Goal: Task Accomplishment & Management: Use online tool/utility

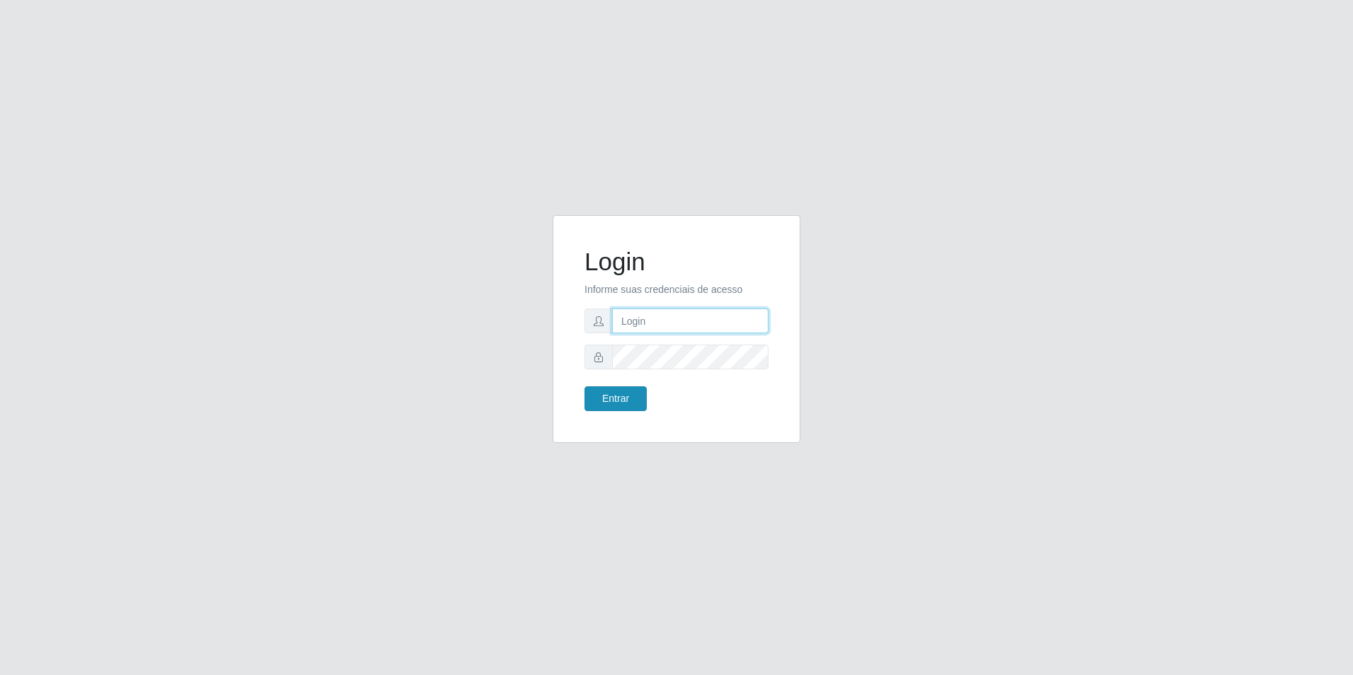
type input "[EMAIL_ADDRESS][DOMAIN_NAME]"
click at [618, 393] on button "Entrar" at bounding box center [615, 398] width 62 height 25
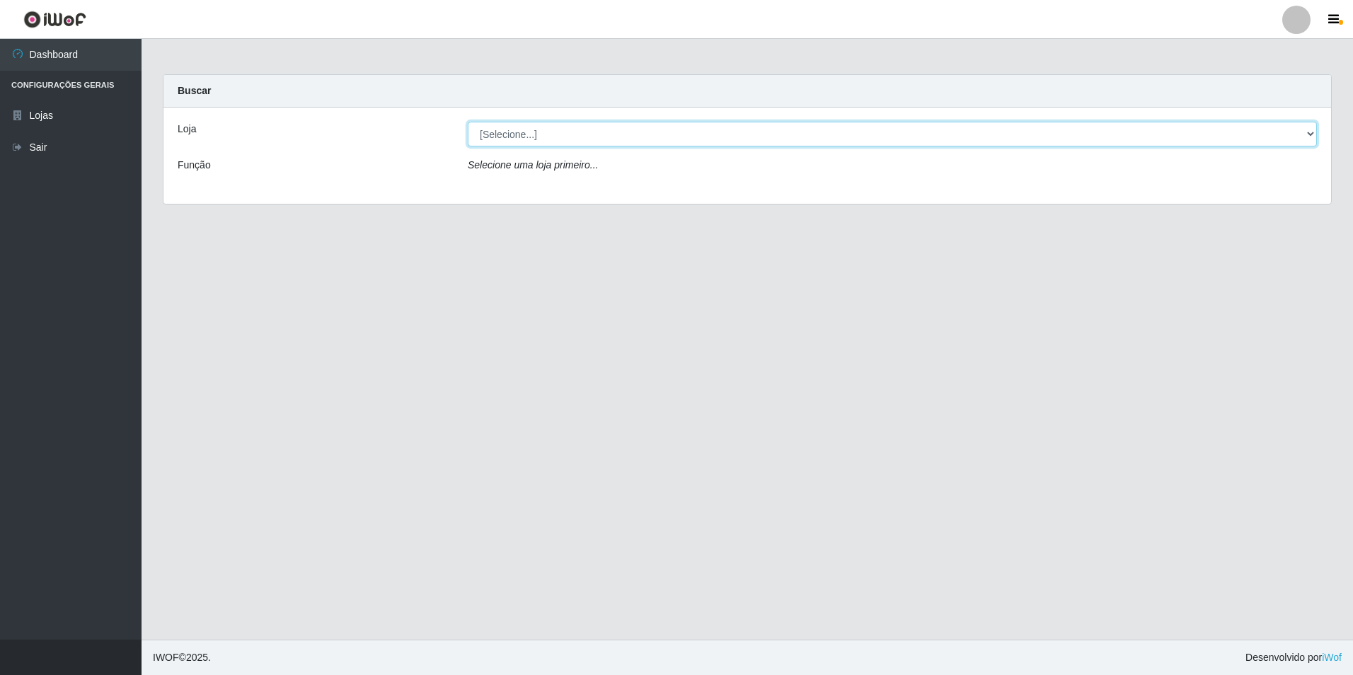
click at [1312, 137] on select "[Selecione...] Extrabom - Loja 57 Anchieta" at bounding box center [892, 134] width 849 height 25
select select "470"
click at [468, 122] on select "[Selecione...] Extrabom - Loja 57 Anchieta" at bounding box center [892, 134] width 849 height 25
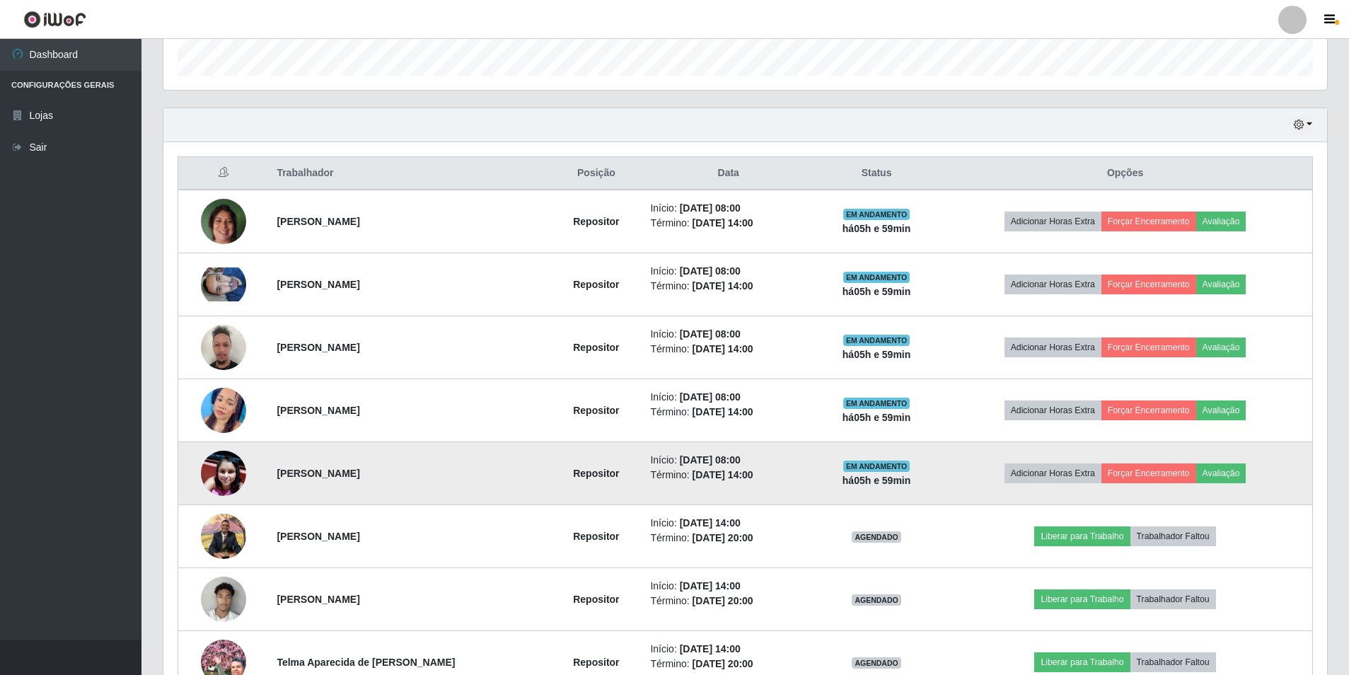
scroll to position [642, 0]
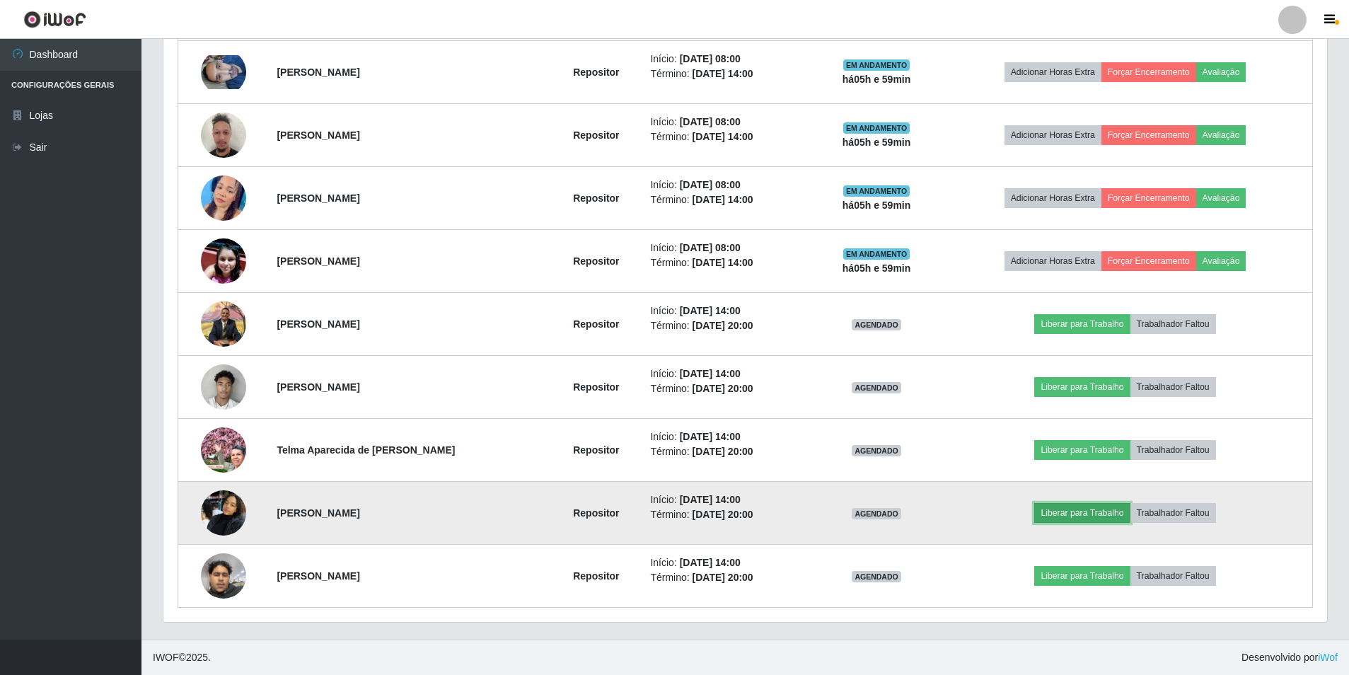
click at [1086, 509] on button "Liberar para Trabalho" at bounding box center [1082, 513] width 96 height 20
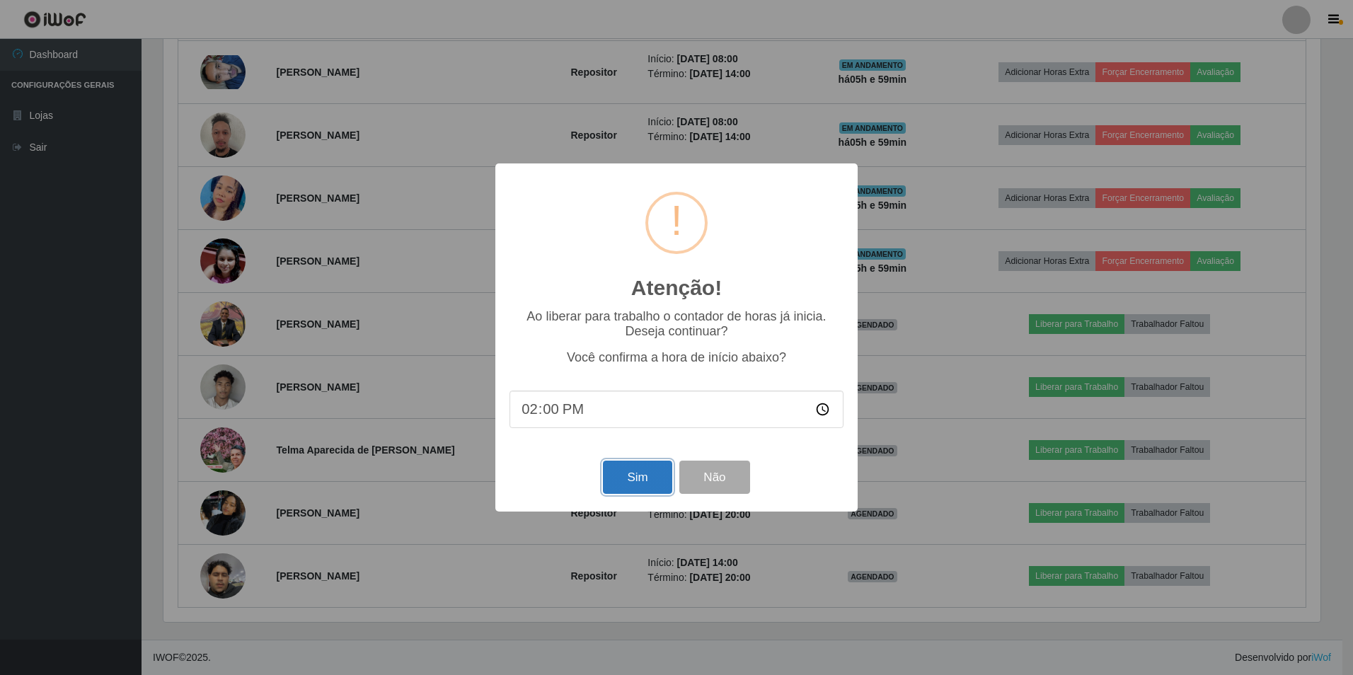
click at [646, 475] on button "Sim" at bounding box center [637, 477] width 69 height 33
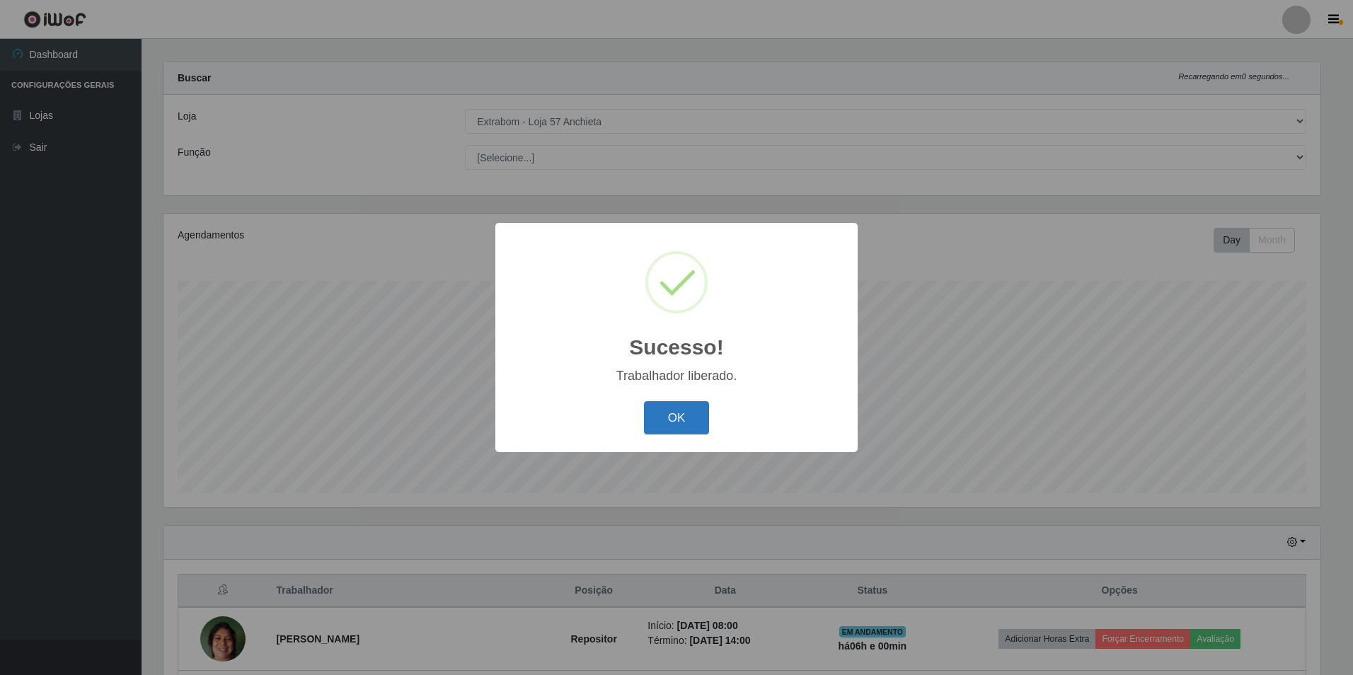
click at [683, 412] on button "OK" at bounding box center [677, 417] width 66 height 33
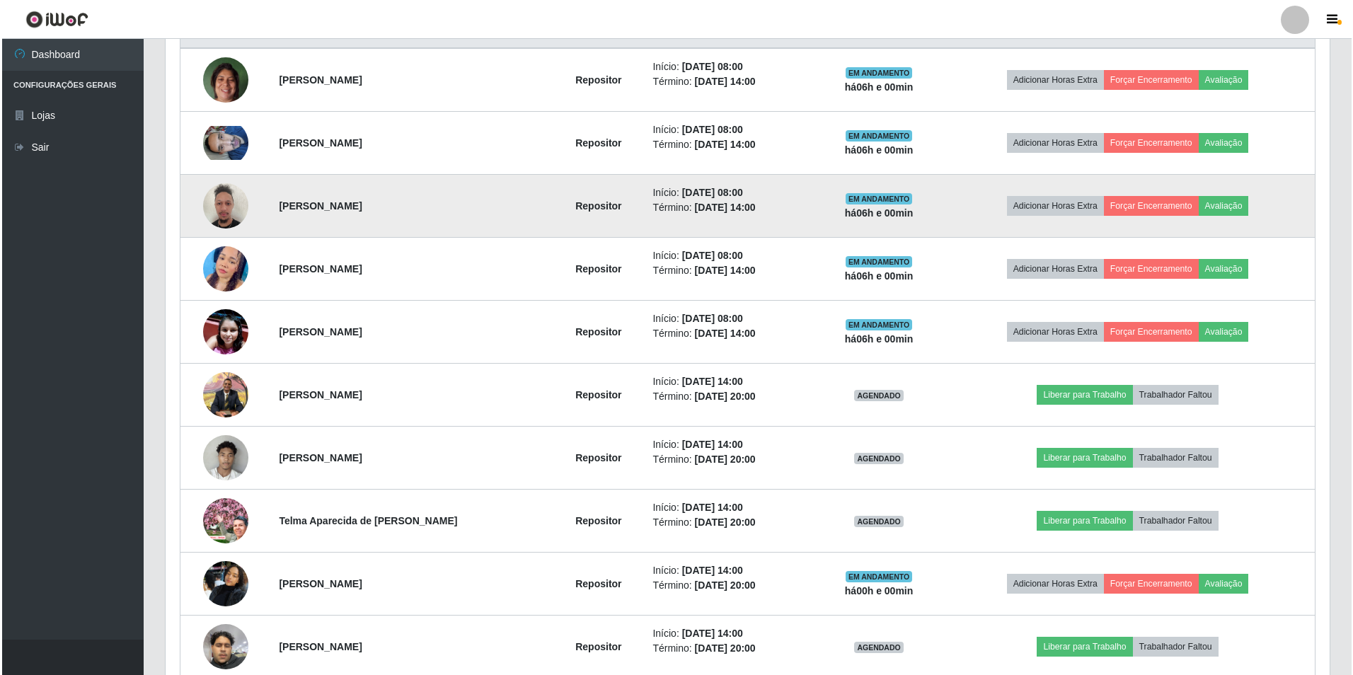
scroll to position [642, 0]
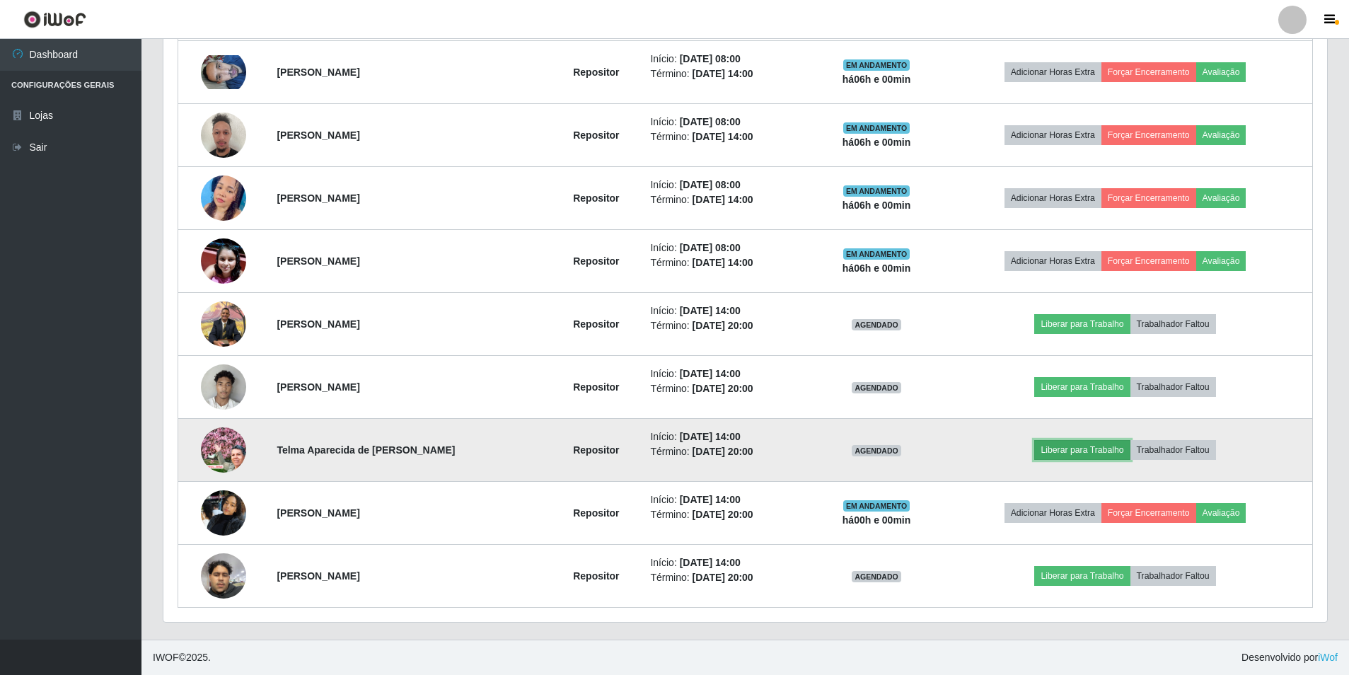
click at [1074, 450] on button "Liberar para Trabalho" at bounding box center [1082, 450] width 96 height 20
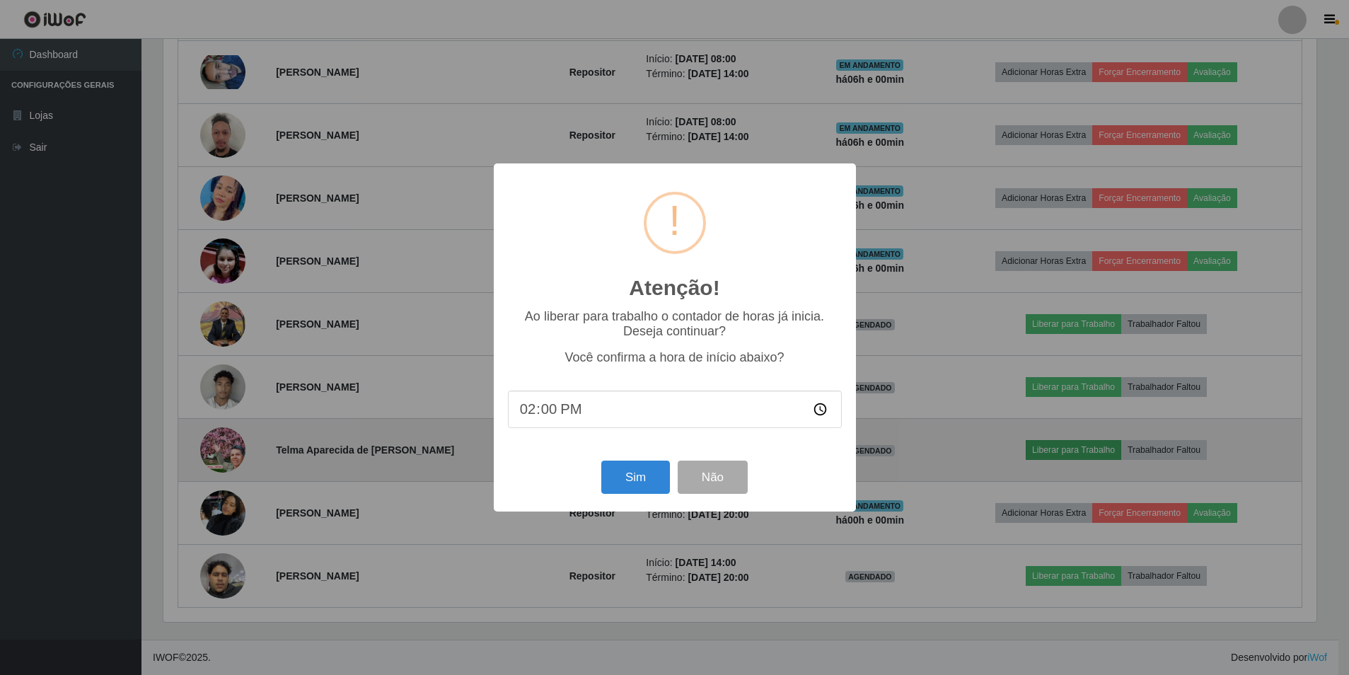
scroll to position [294, 1157]
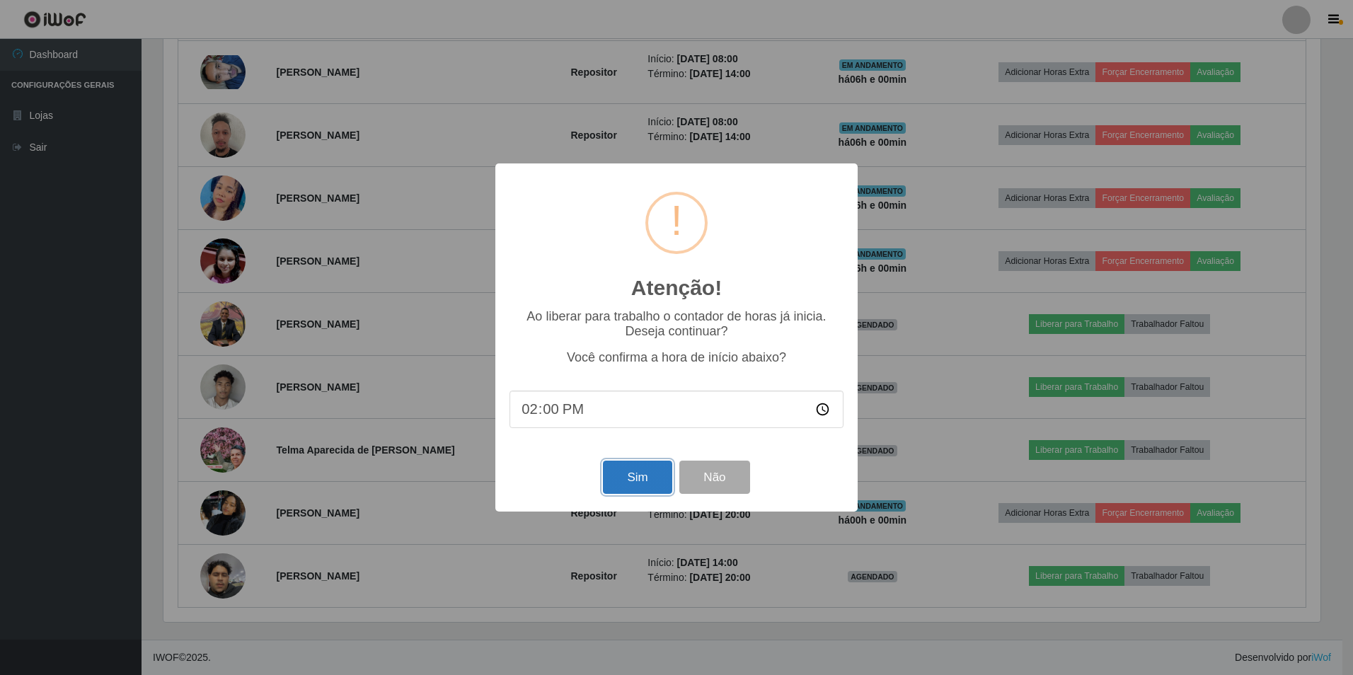
click at [652, 473] on button "Sim" at bounding box center [637, 477] width 69 height 33
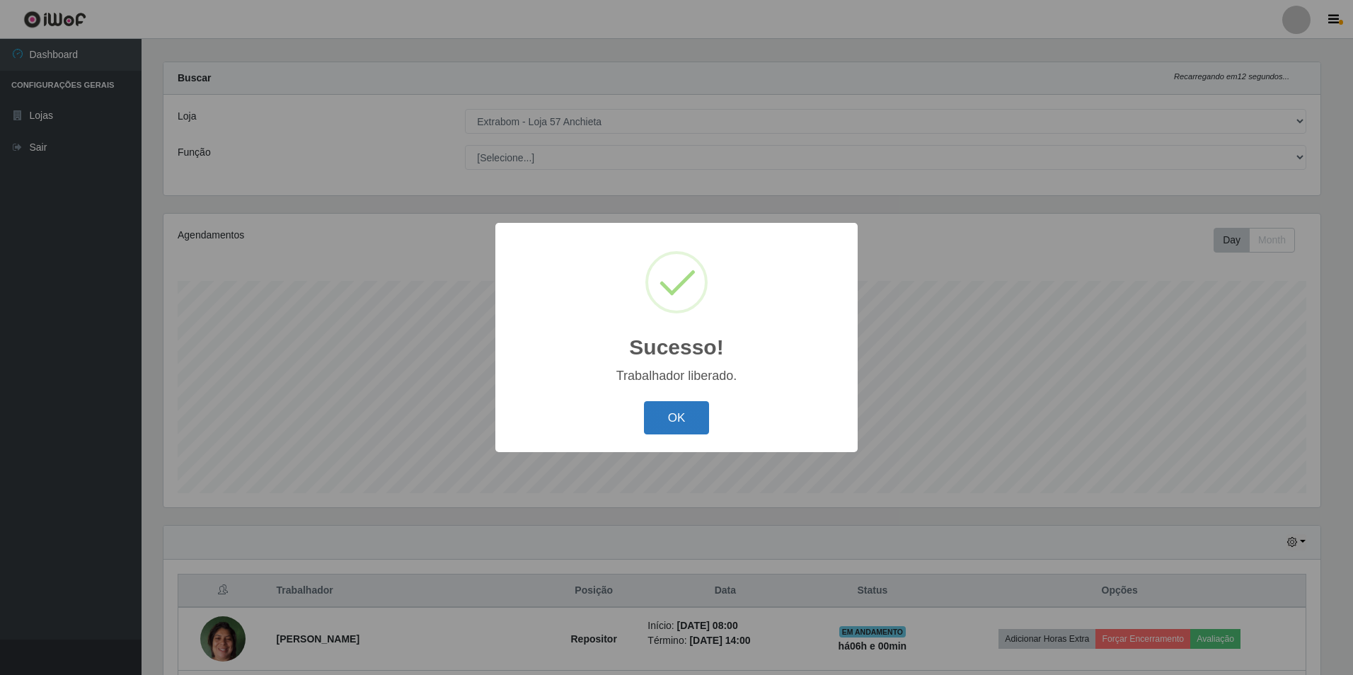
click at [661, 422] on button "OK" at bounding box center [677, 417] width 66 height 33
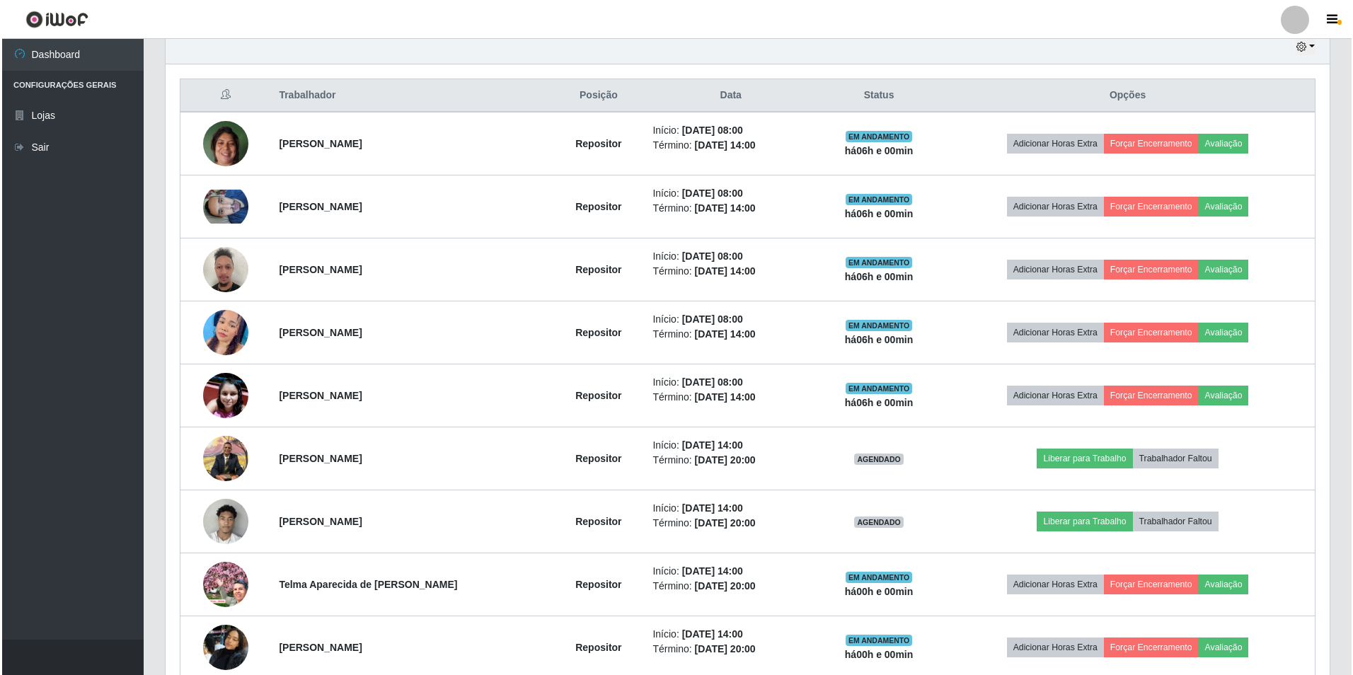
scroll to position [642, 0]
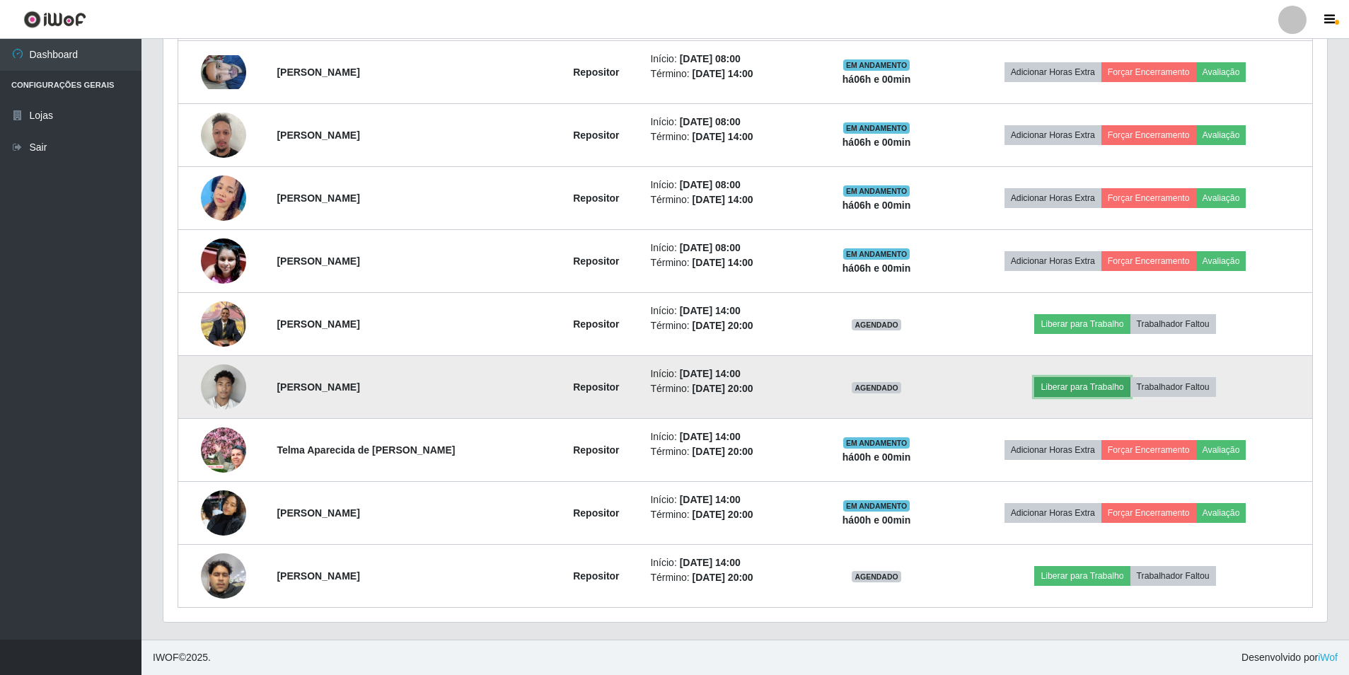
click at [1090, 388] on button "Liberar para Trabalho" at bounding box center [1082, 387] width 96 height 20
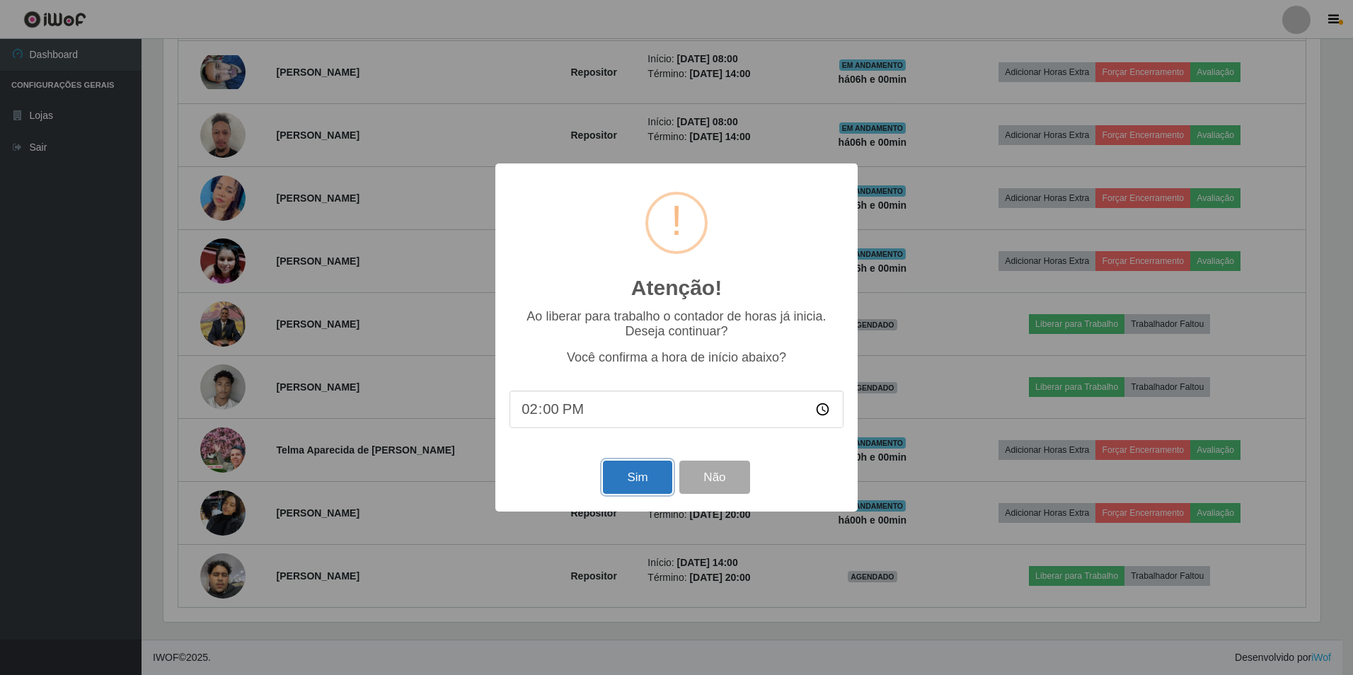
click at [645, 481] on button "Sim" at bounding box center [637, 477] width 69 height 33
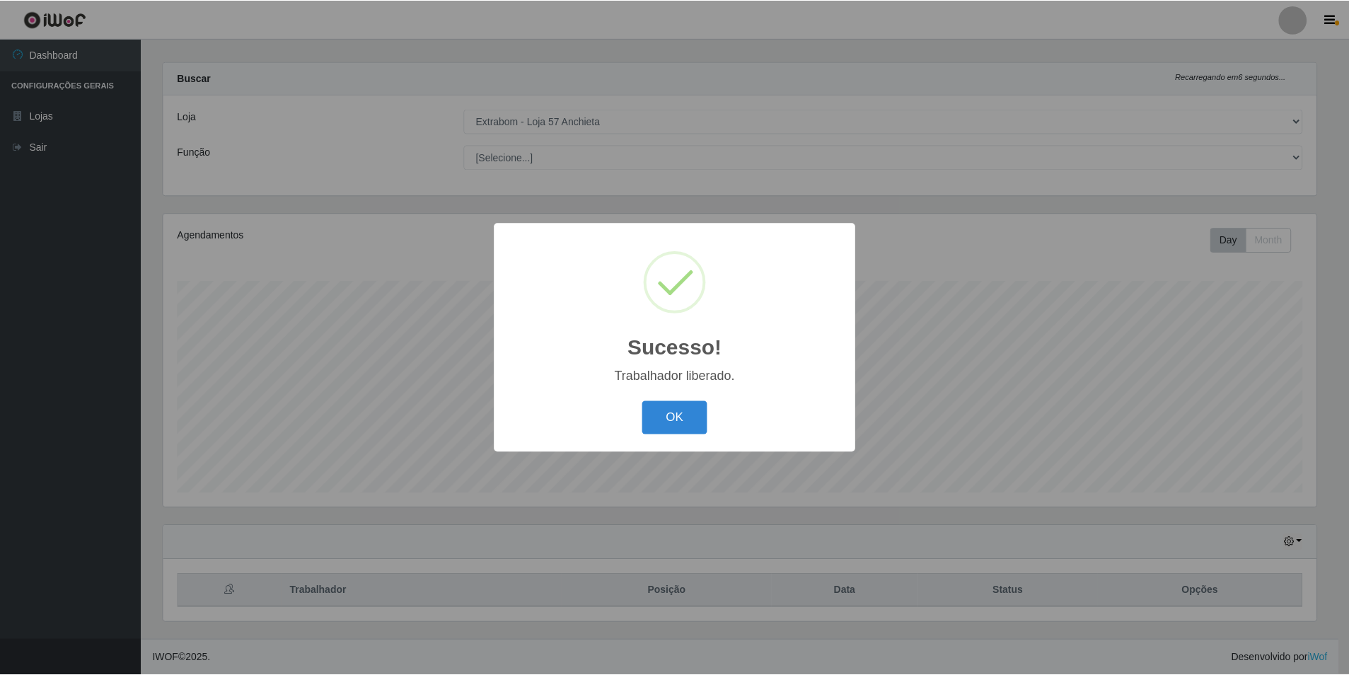
scroll to position [0, 0]
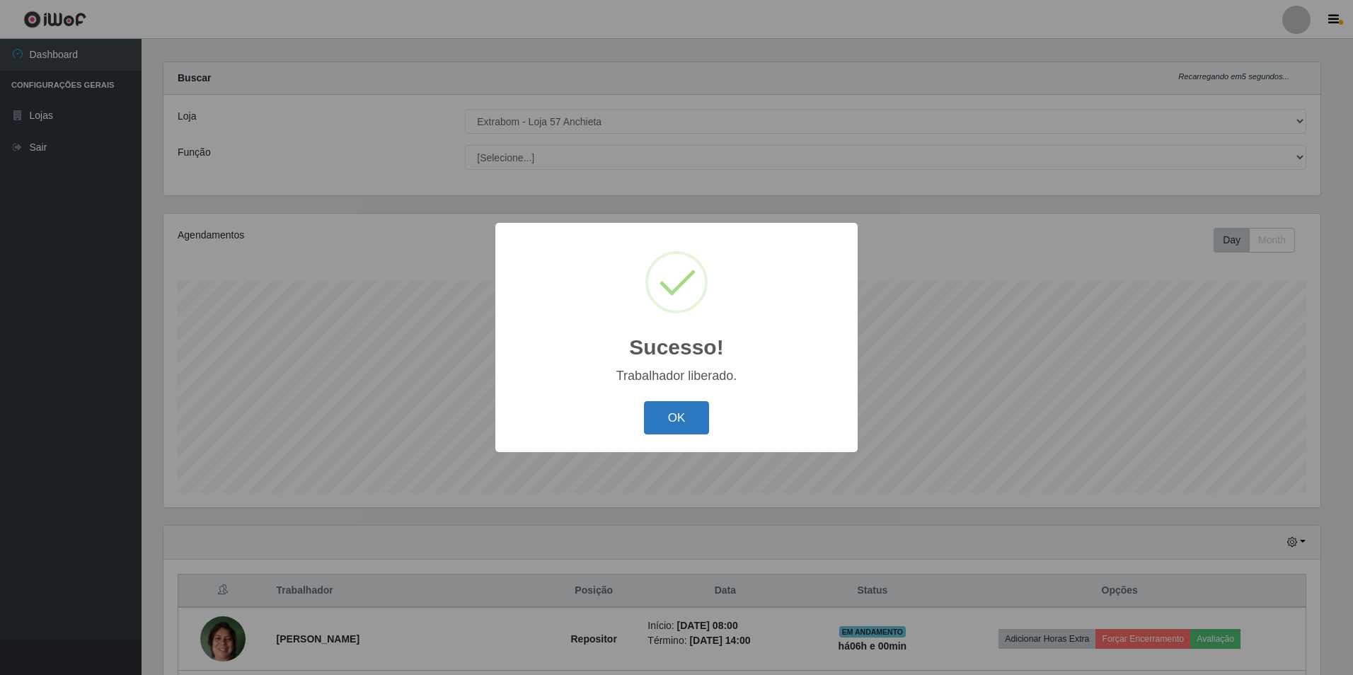
click at [696, 418] on button "OK" at bounding box center [677, 417] width 66 height 33
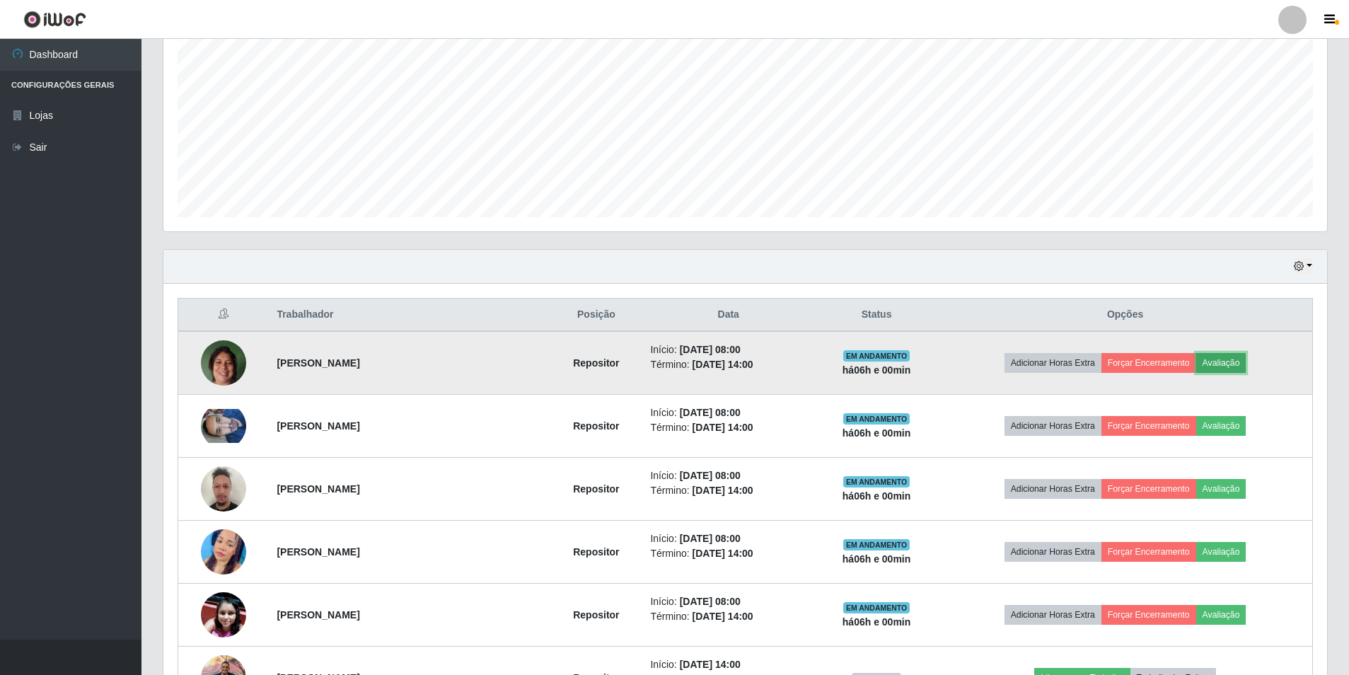
click at [1212, 360] on button "Avaliação" at bounding box center [1221, 363] width 50 height 20
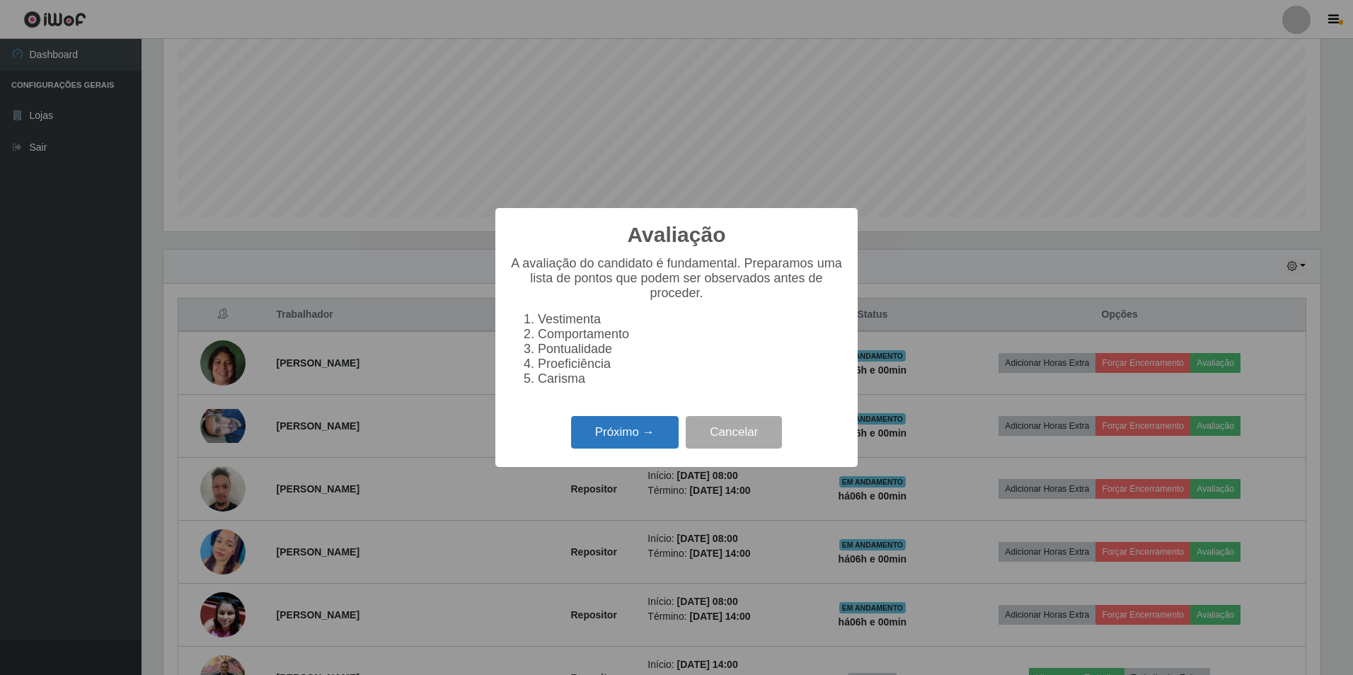
click at [635, 440] on button "Próximo →" at bounding box center [625, 432] width 108 height 33
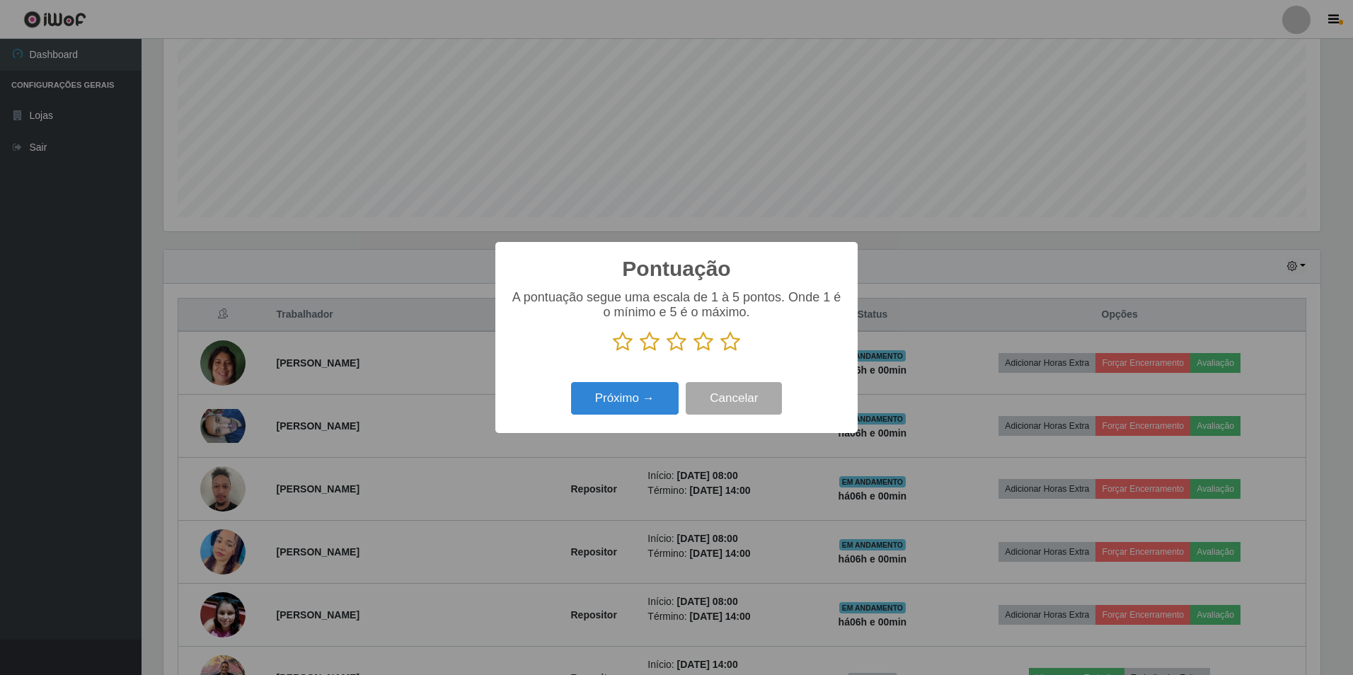
click at [702, 345] on icon at bounding box center [703, 341] width 20 height 21
click at [693, 352] on input "radio" at bounding box center [693, 352] width 0 height 0
click at [647, 408] on button "Próximo →" at bounding box center [625, 398] width 108 height 33
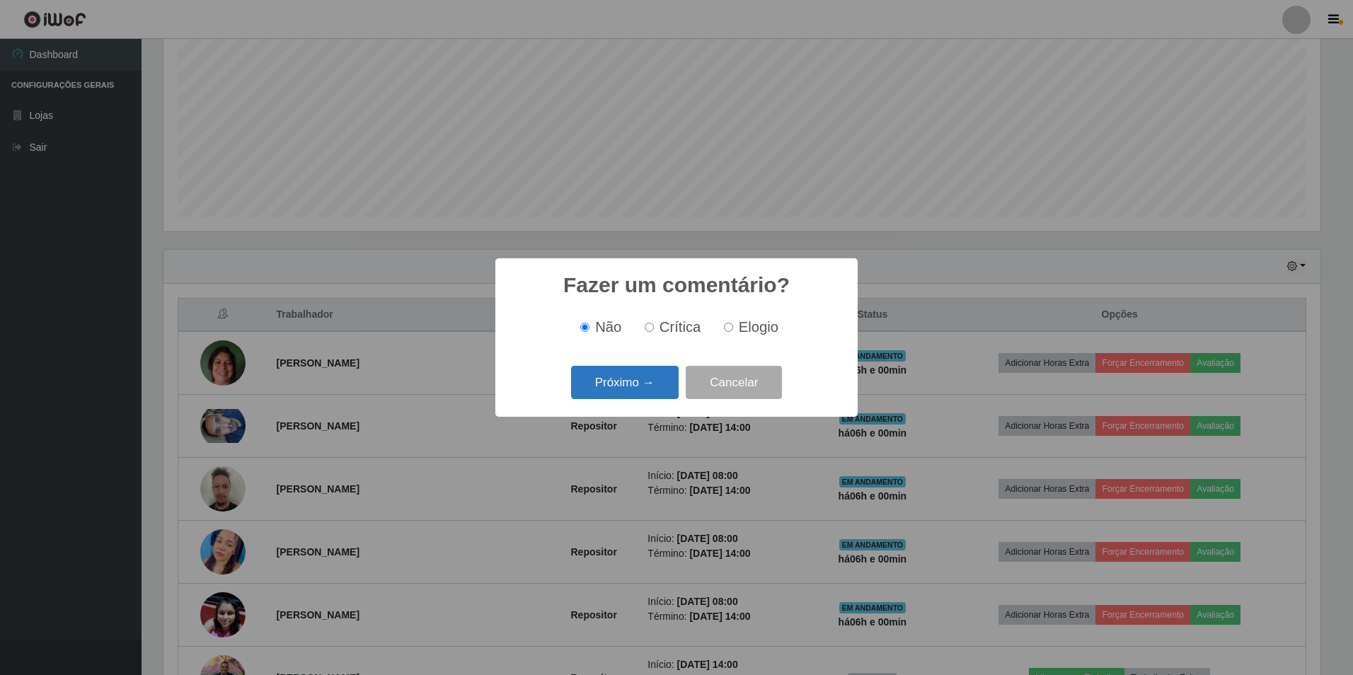
click at [619, 388] on button "Próximo →" at bounding box center [625, 382] width 108 height 33
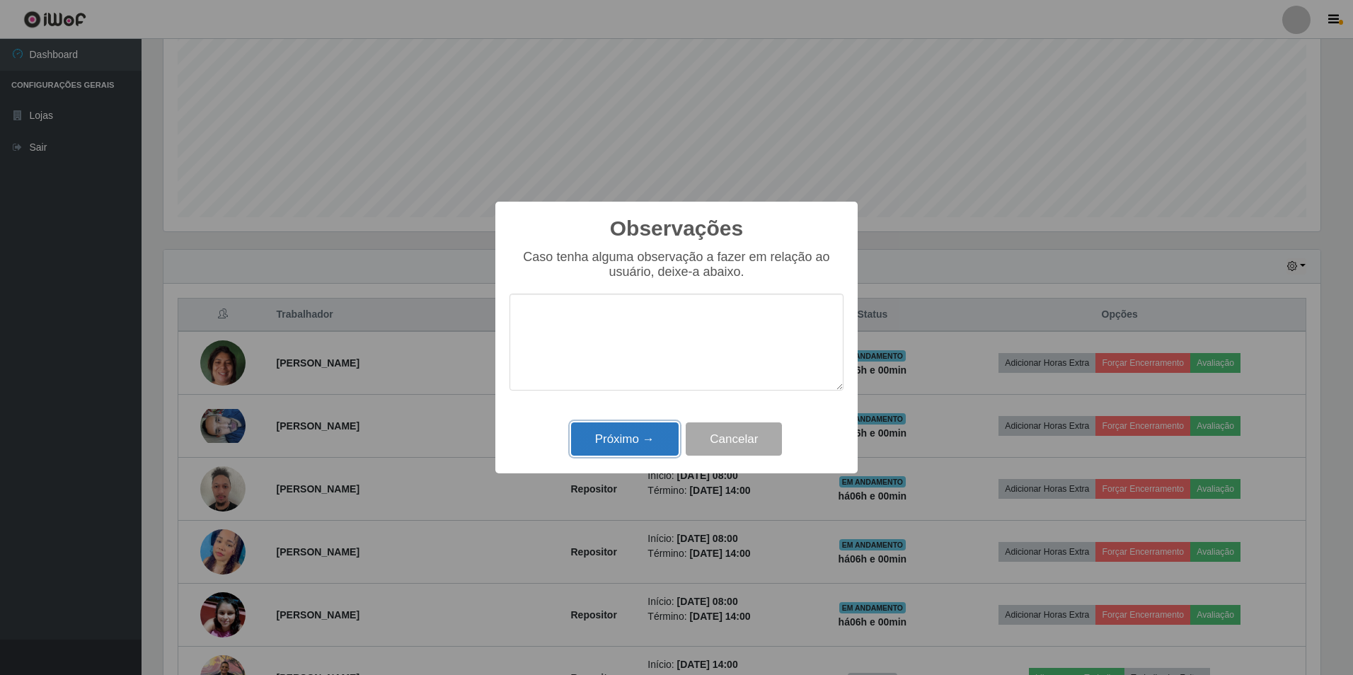
click at [622, 447] on button "Próximo →" at bounding box center [625, 438] width 108 height 33
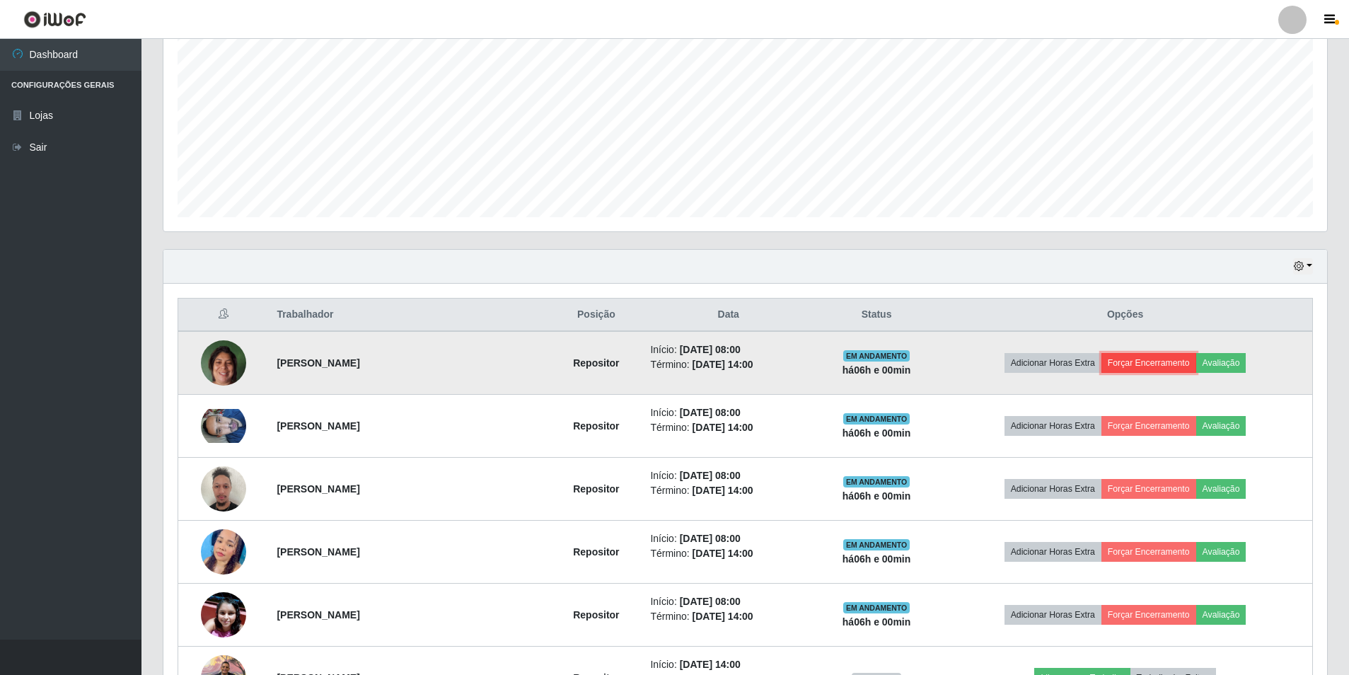
click at [1158, 362] on button "Forçar Encerramento" at bounding box center [1149, 363] width 95 height 20
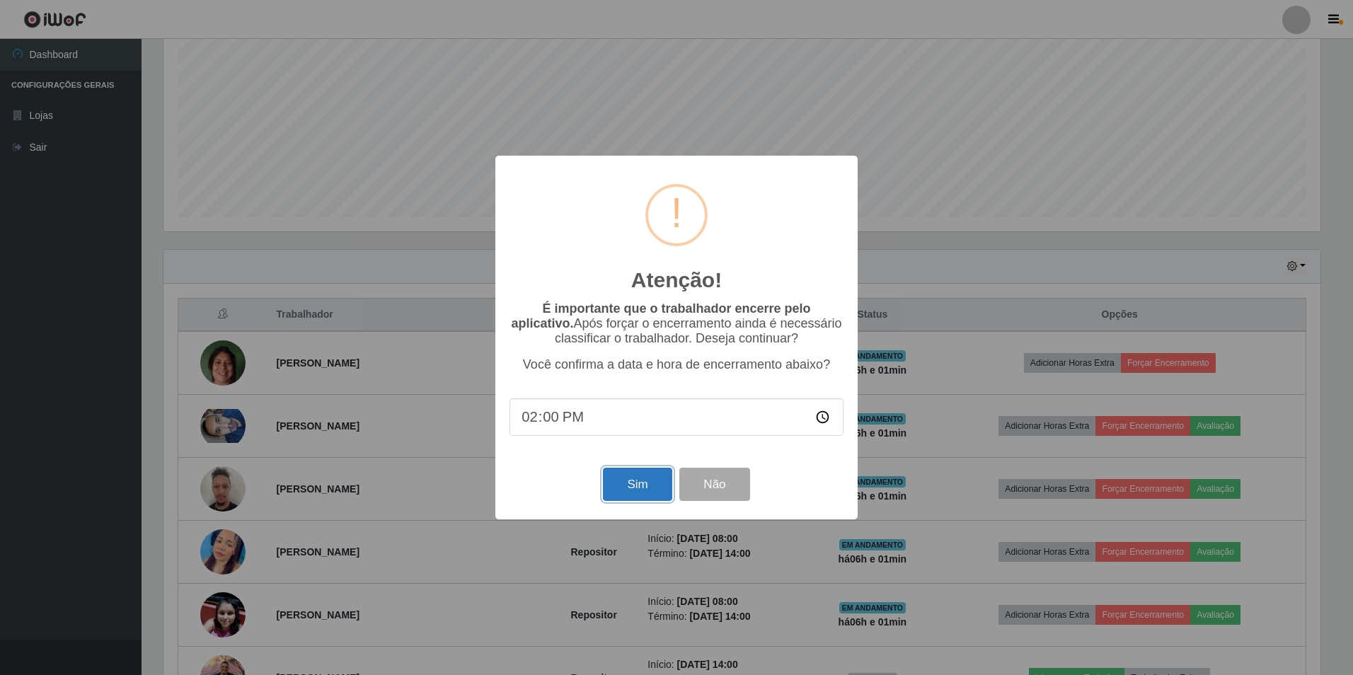
click at [631, 486] on button "Sim" at bounding box center [637, 484] width 69 height 33
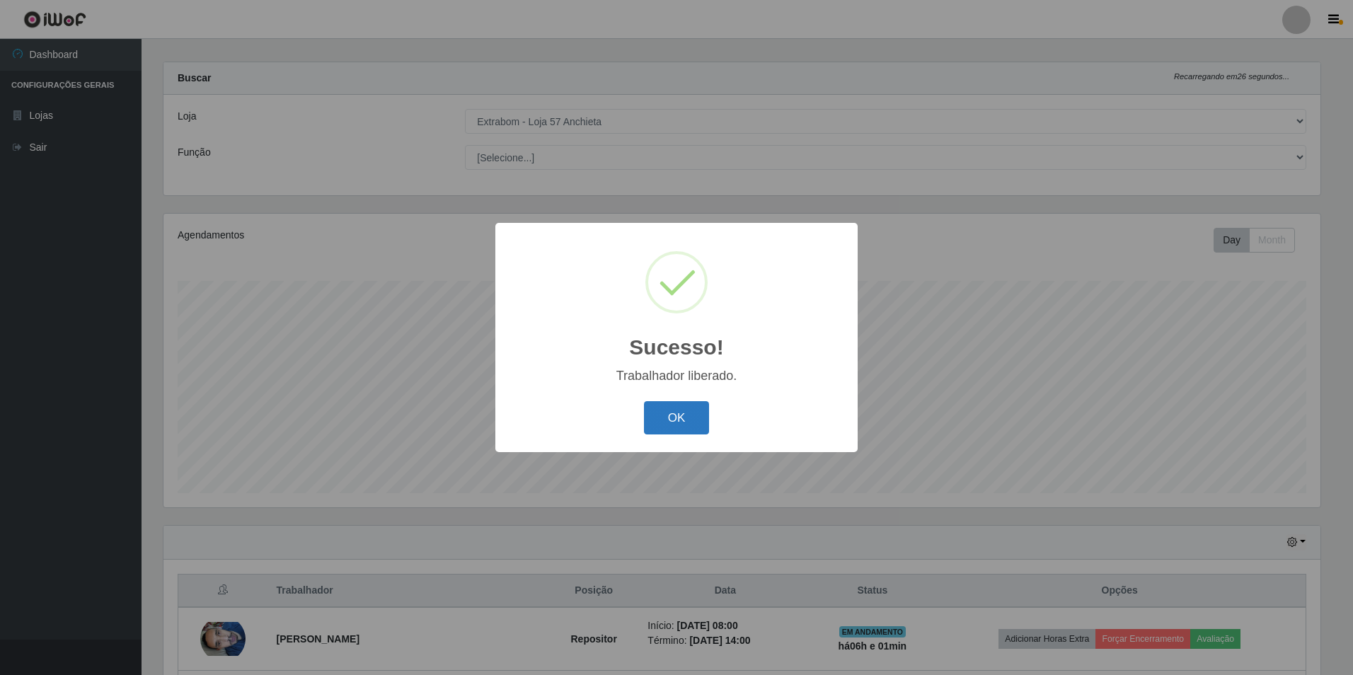
click at [668, 422] on button "OK" at bounding box center [677, 417] width 66 height 33
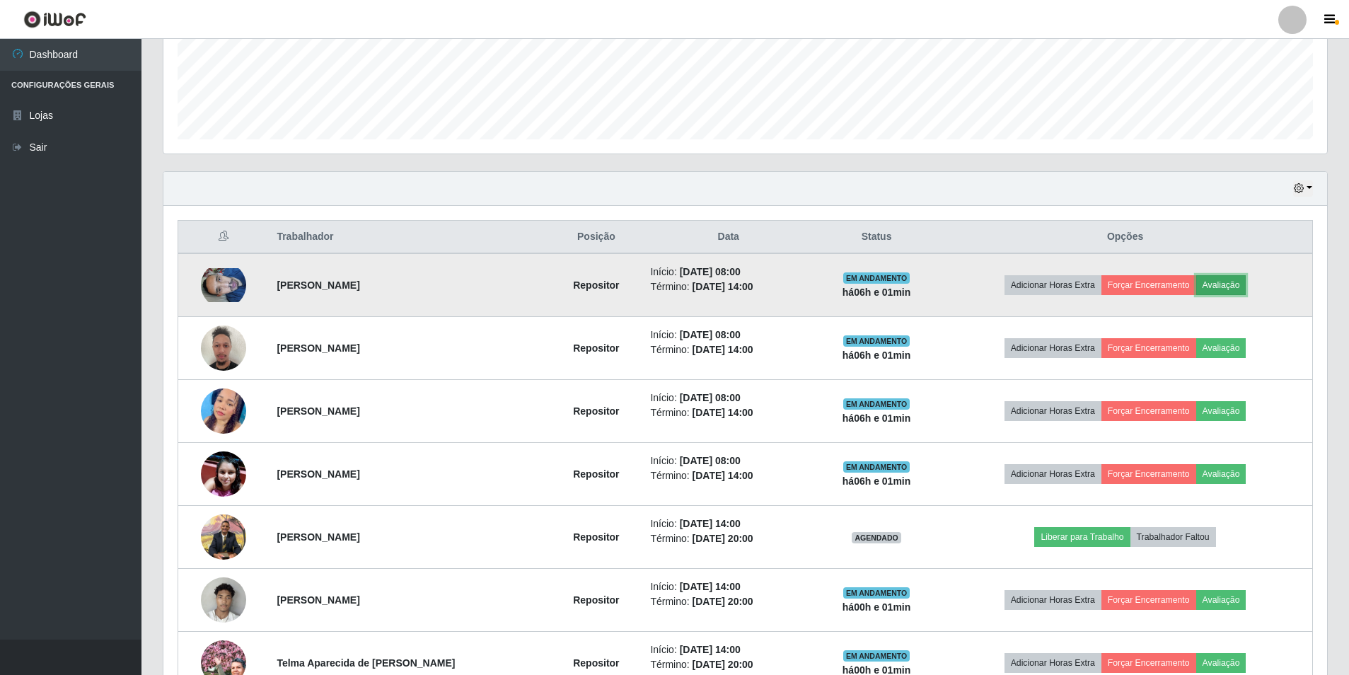
click at [1227, 282] on button "Avaliação" at bounding box center [1221, 285] width 50 height 20
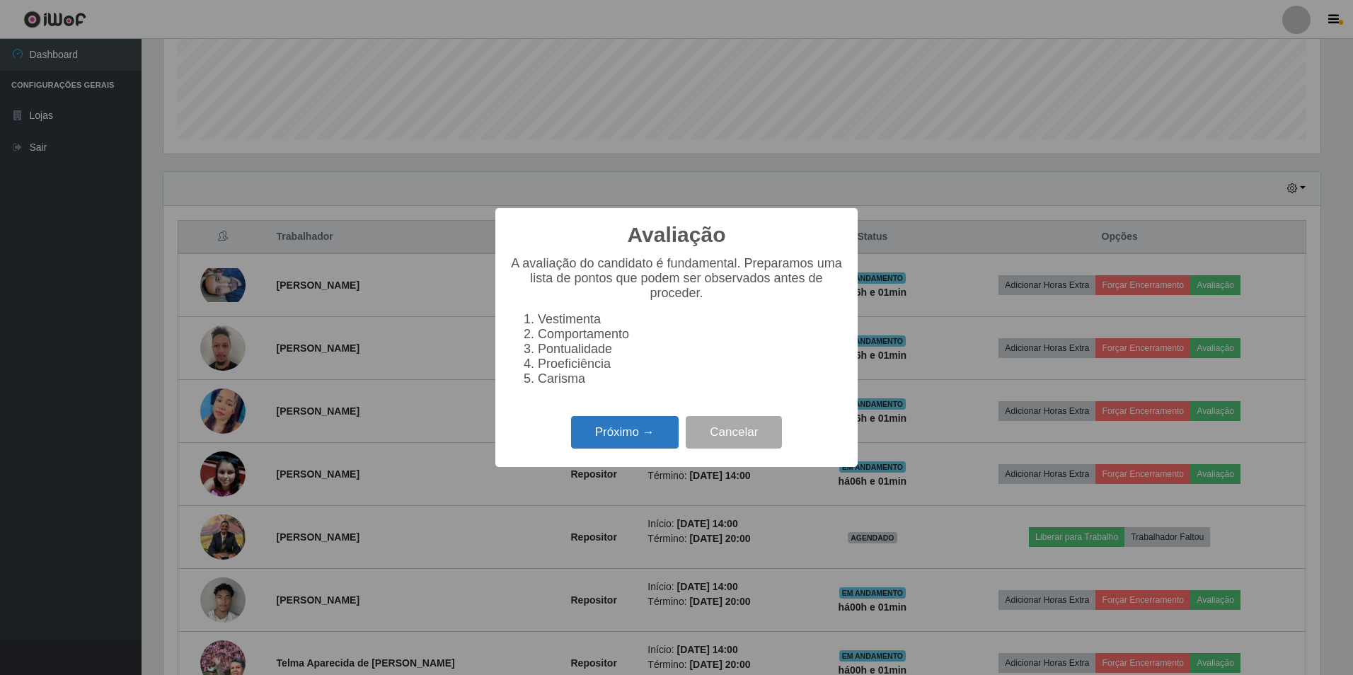
click at [651, 441] on button "Próximo →" at bounding box center [625, 432] width 108 height 33
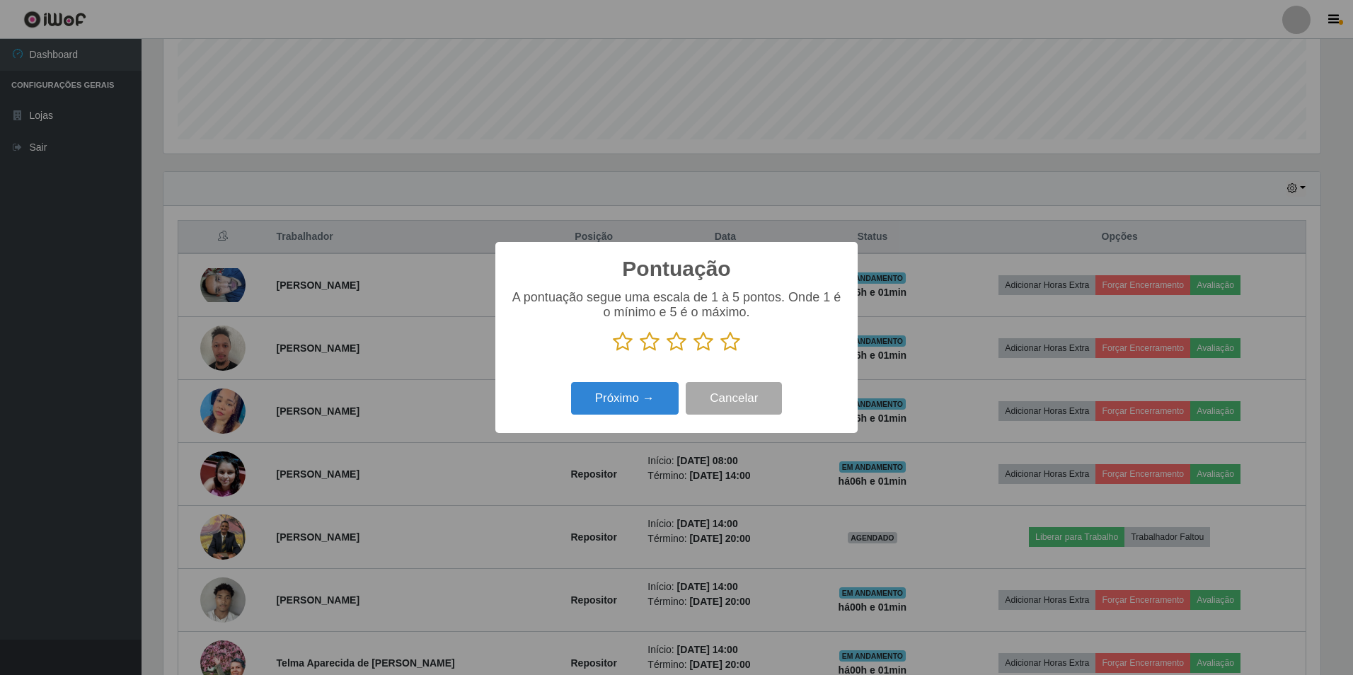
click at [701, 343] on icon at bounding box center [703, 341] width 20 height 21
click at [693, 352] on input "radio" at bounding box center [693, 352] width 0 height 0
click at [633, 403] on button "Próximo →" at bounding box center [625, 398] width 108 height 33
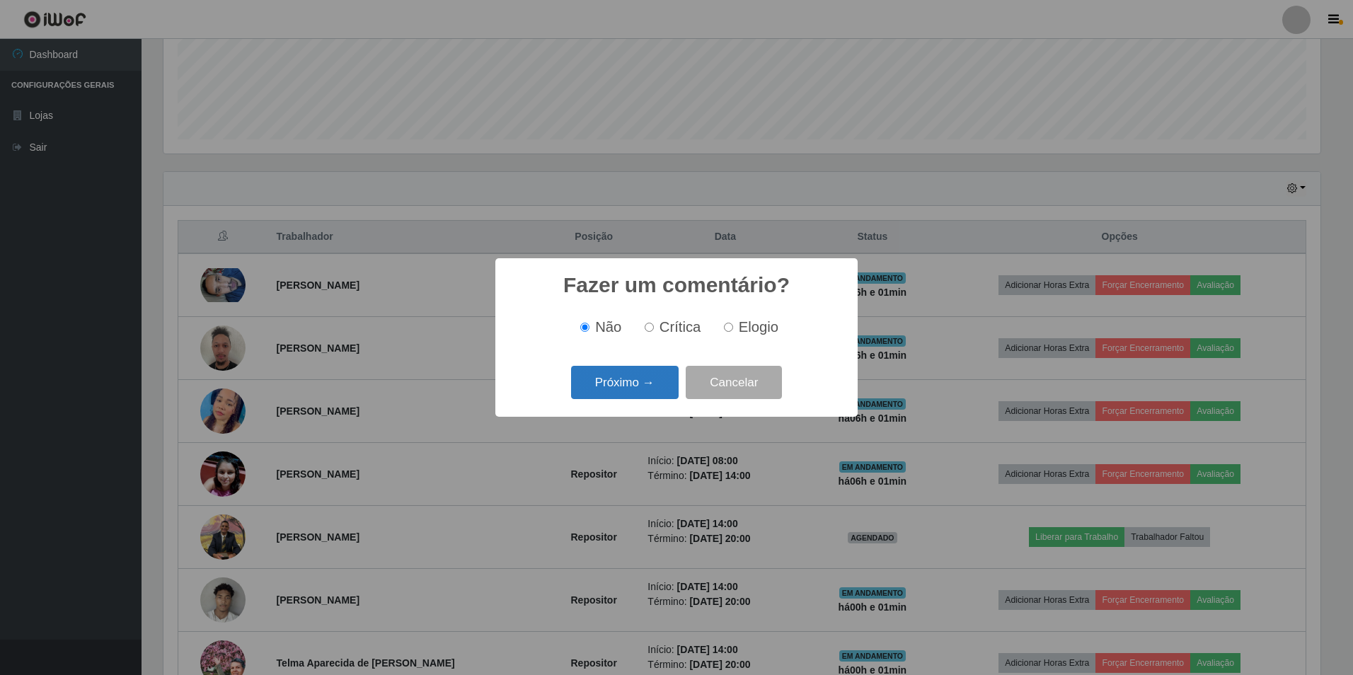
click at [634, 381] on button "Próximo →" at bounding box center [625, 382] width 108 height 33
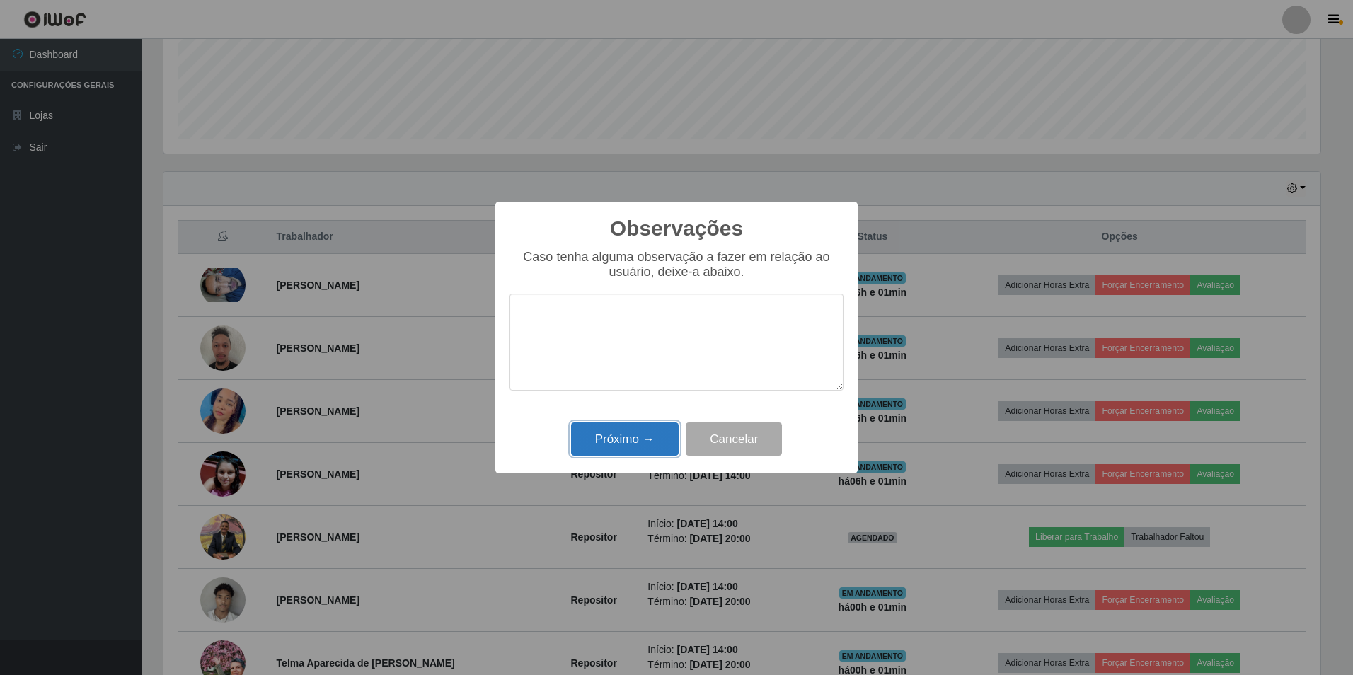
click at [630, 444] on button "Próximo →" at bounding box center [625, 438] width 108 height 33
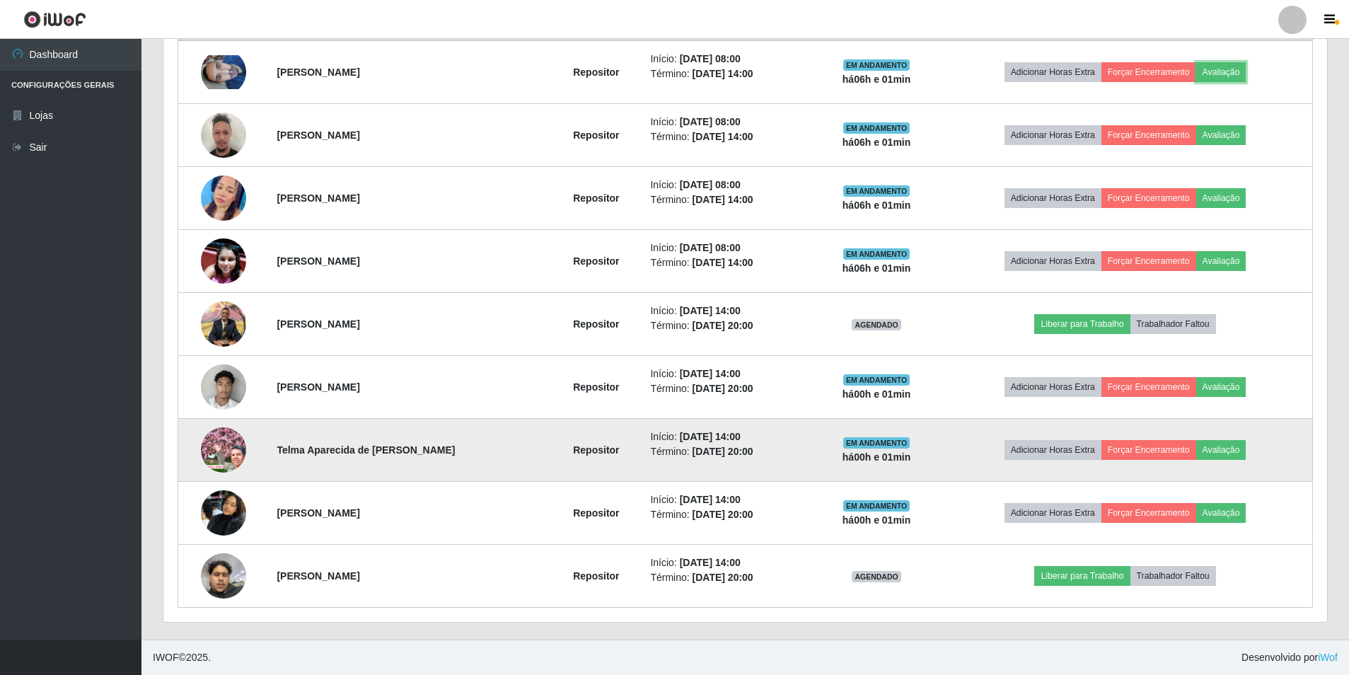
scroll to position [296, 0]
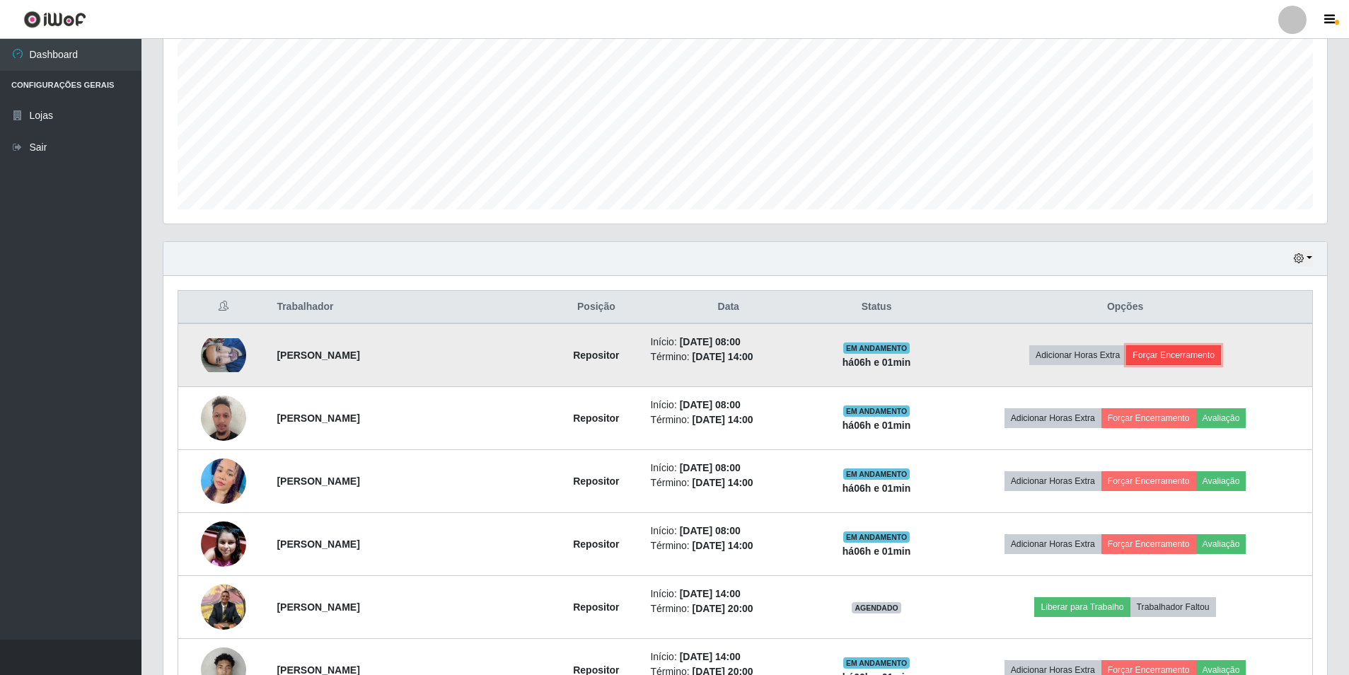
click at [1180, 358] on button "Forçar Encerramento" at bounding box center [1173, 355] width 95 height 20
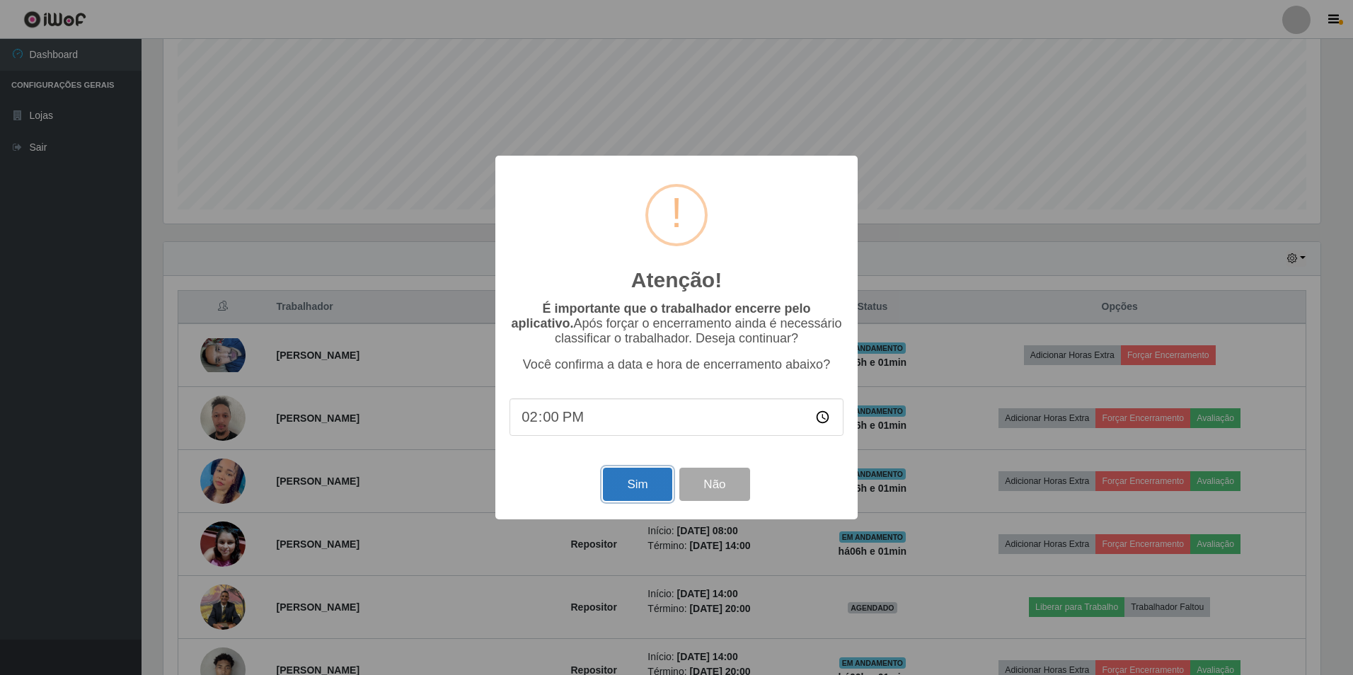
click at [638, 492] on button "Sim" at bounding box center [637, 484] width 69 height 33
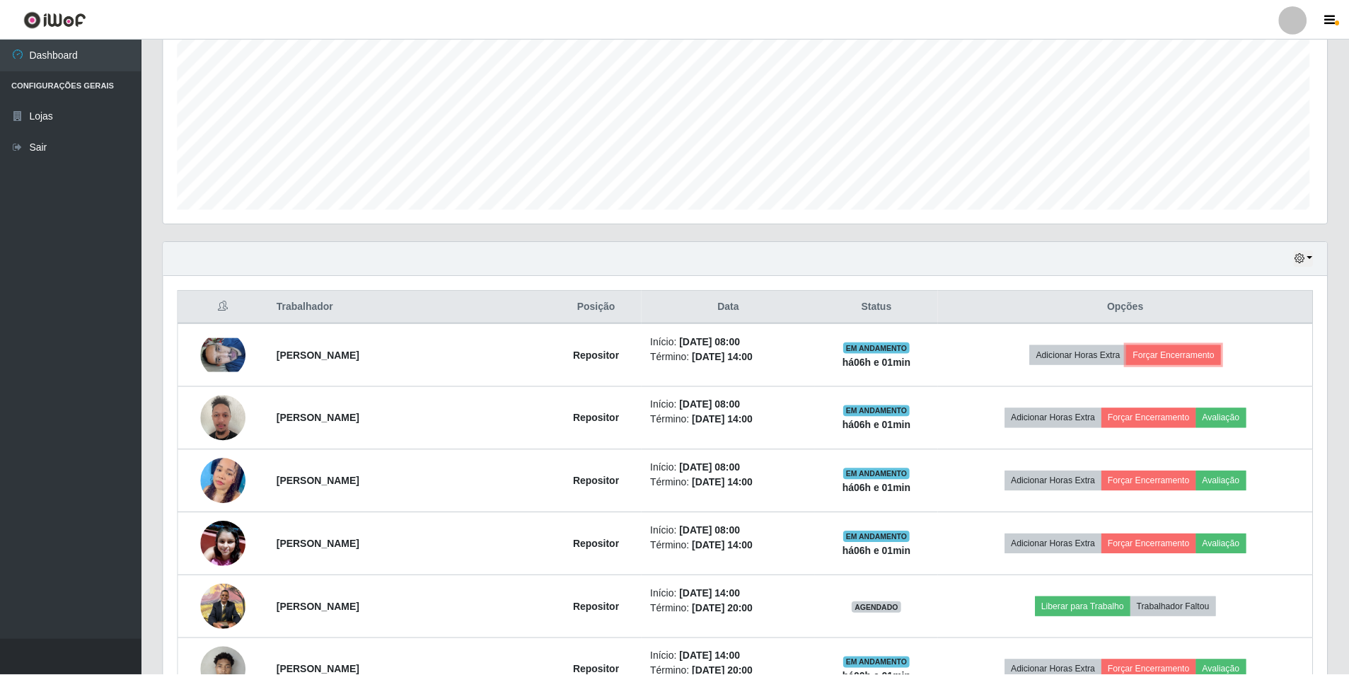
scroll to position [707255, 706385]
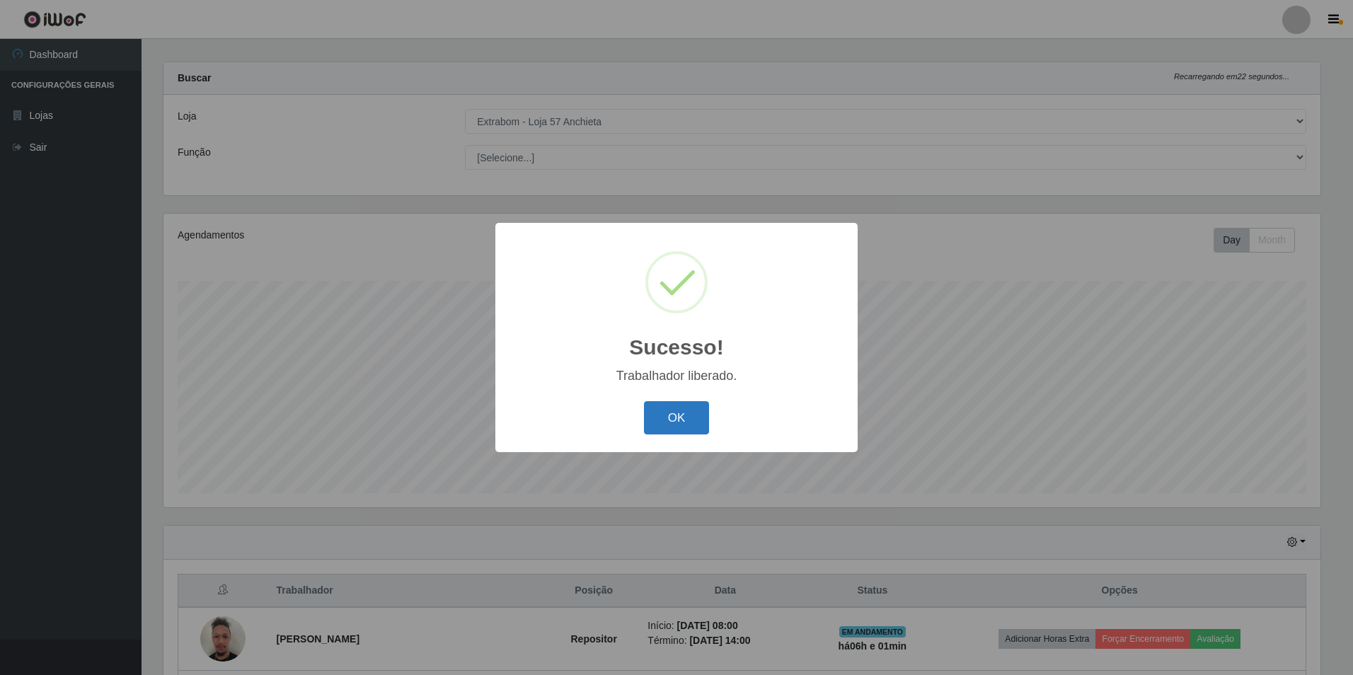
click at [685, 431] on button "OK" at bounding box center [677, 417] width 66 height 33
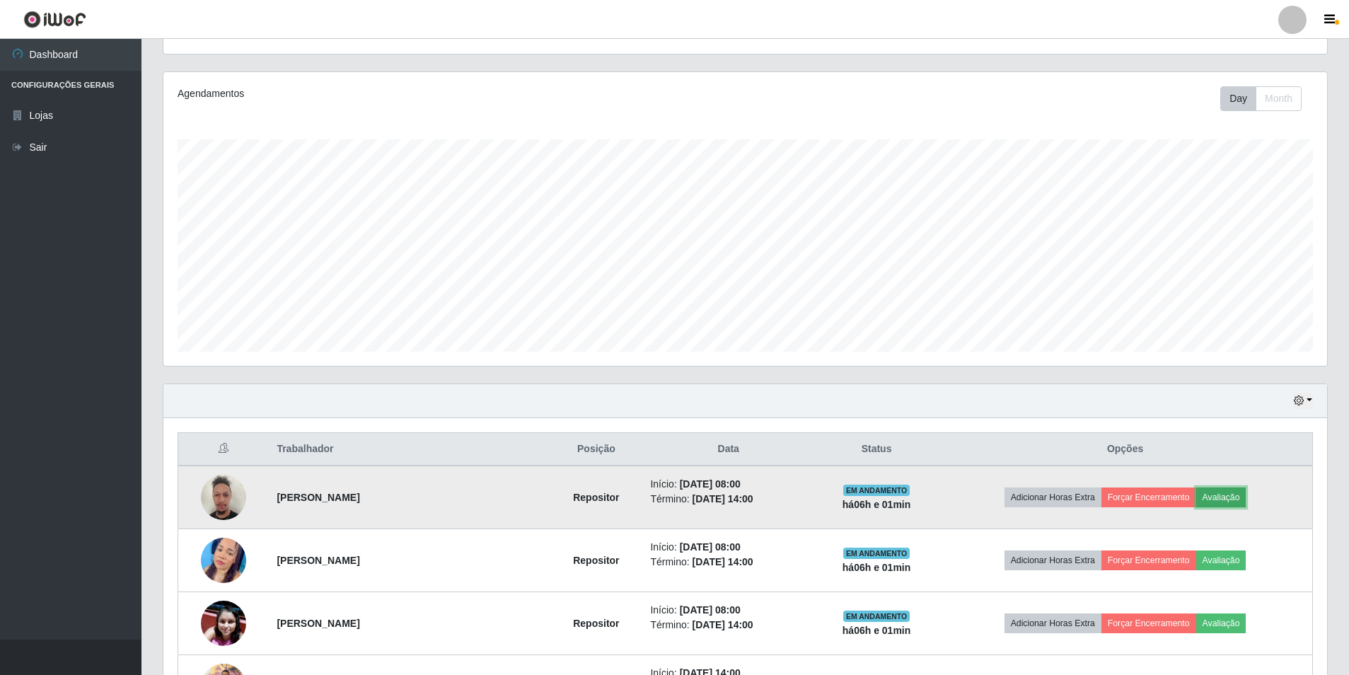
click at [1223, 497] on button "Avaliação" at bounding box center [1221, 498] width 50 height 20
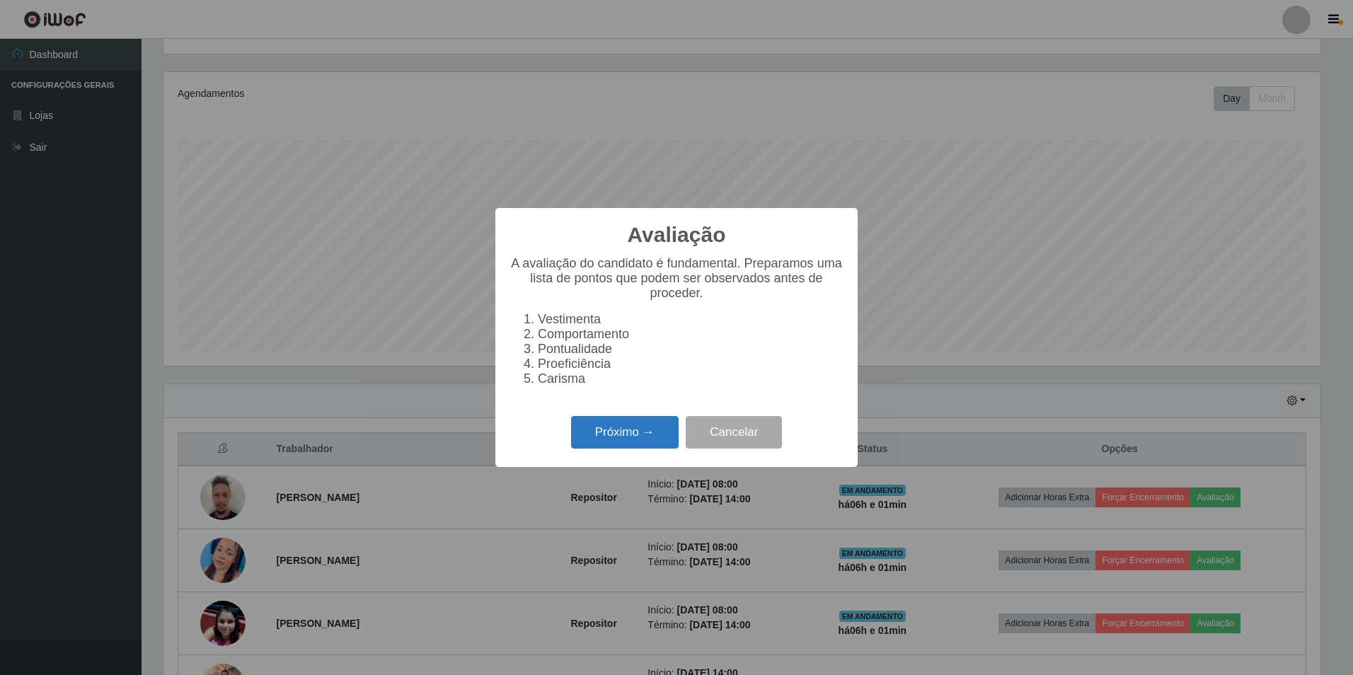
click at [630, 436] on button "Próximo →" at bounding box center [625, 432] width 108 height 33
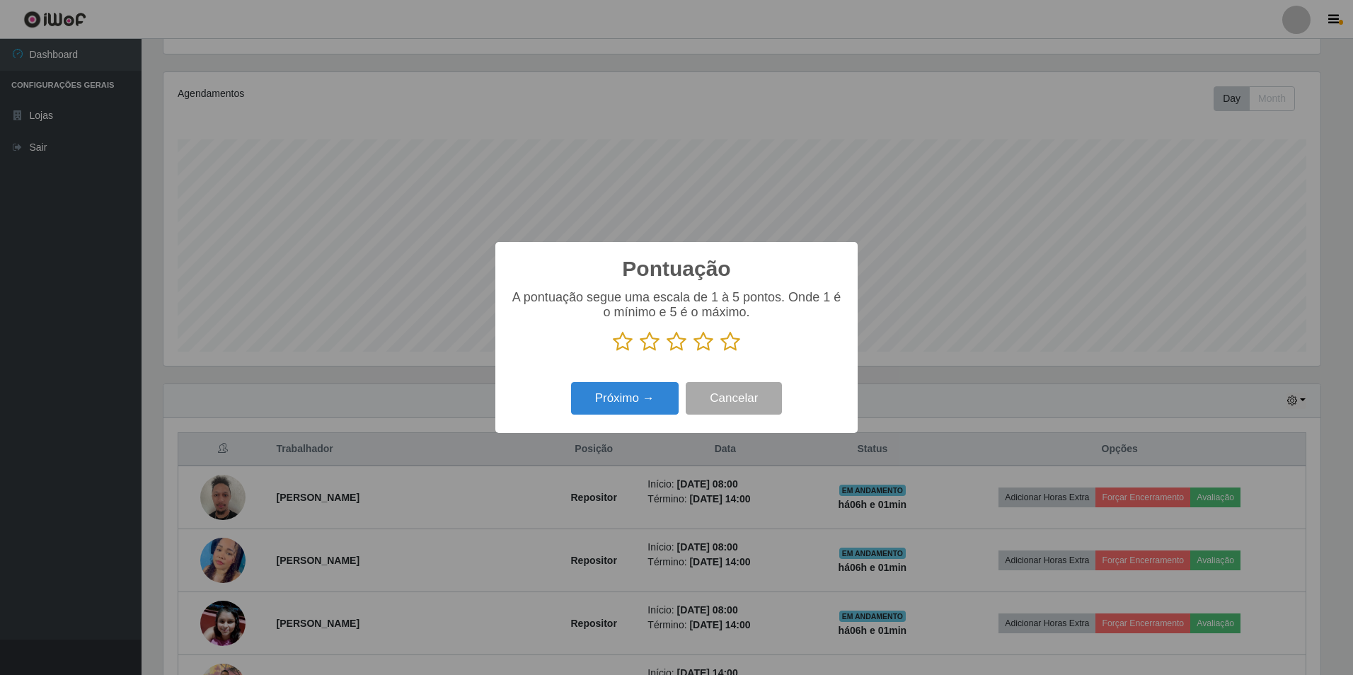
click at [732, 346] on icon at bounding box center [730, 341] width 20 height 21
click at [720, 352] on input "radio" at bounding box center [720, 352] width 0 height 0
click at [632, 398] on button "Próximo →" at bounding box center [625, 398] width 108 height 33
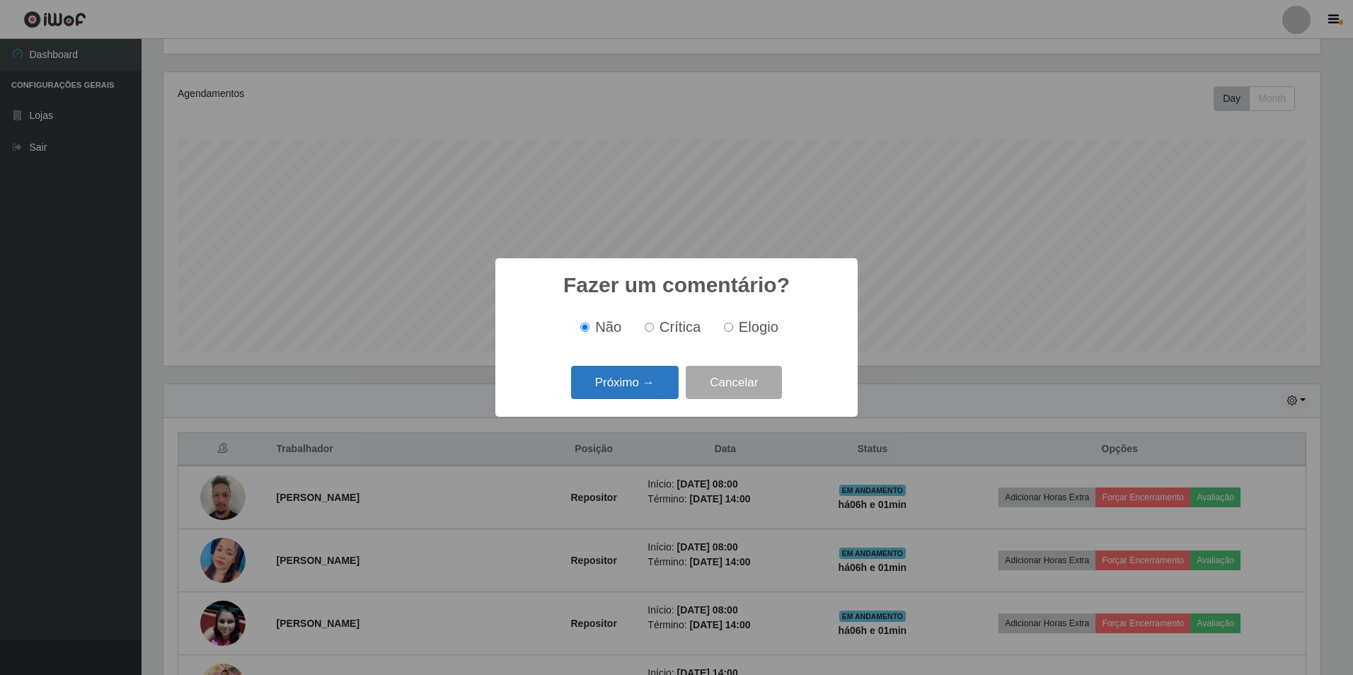
click at [641, 382] on button "Próximo →" at bounding box center [625, 382] width 108 height 33
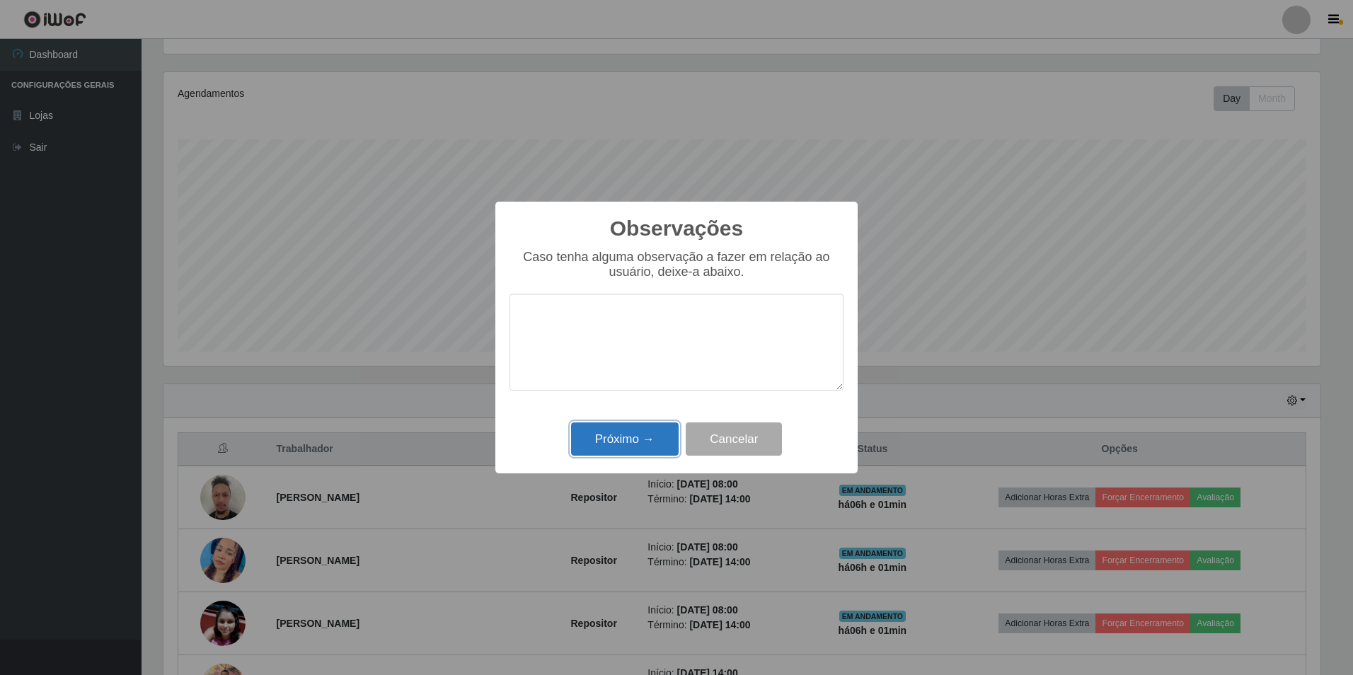
click at [632, 434] on button "Próximo →" at bounding box center [625, 438] width 108 height 33
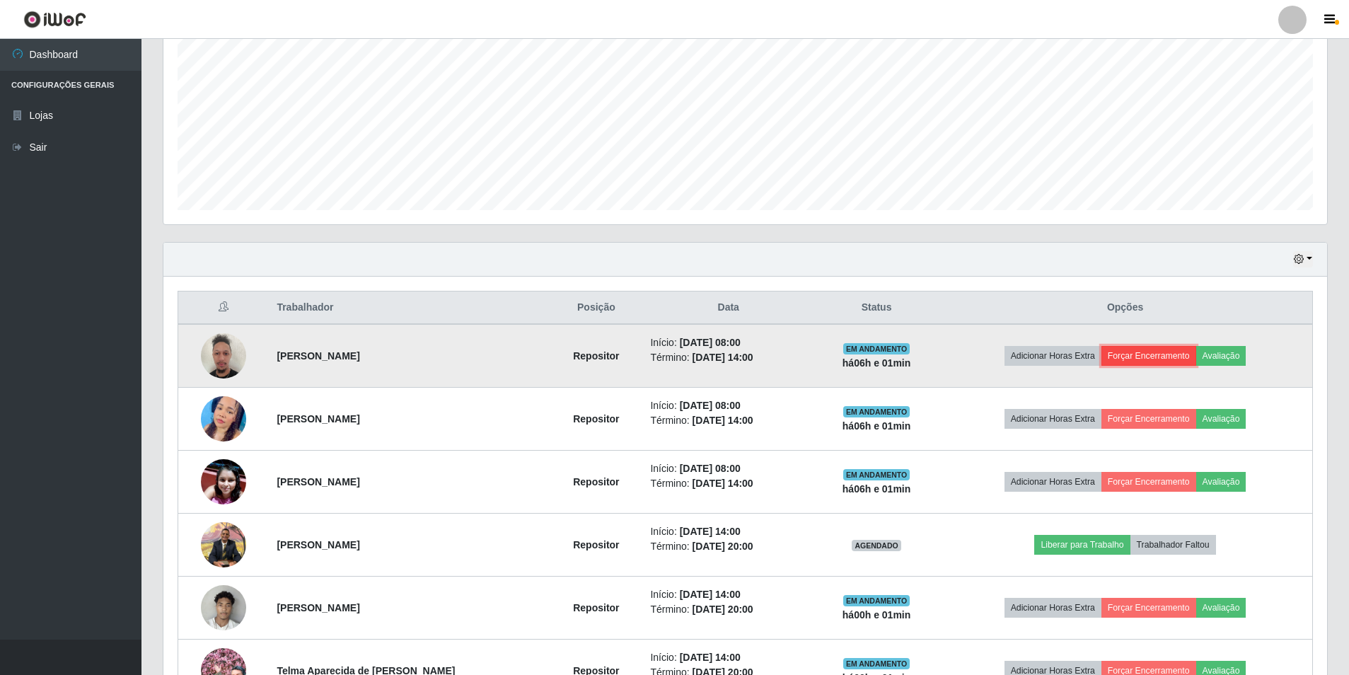
click at [1150, 354] on button "Forçar Encerramento" at bounding box center [1149, 356] width 95 height 20
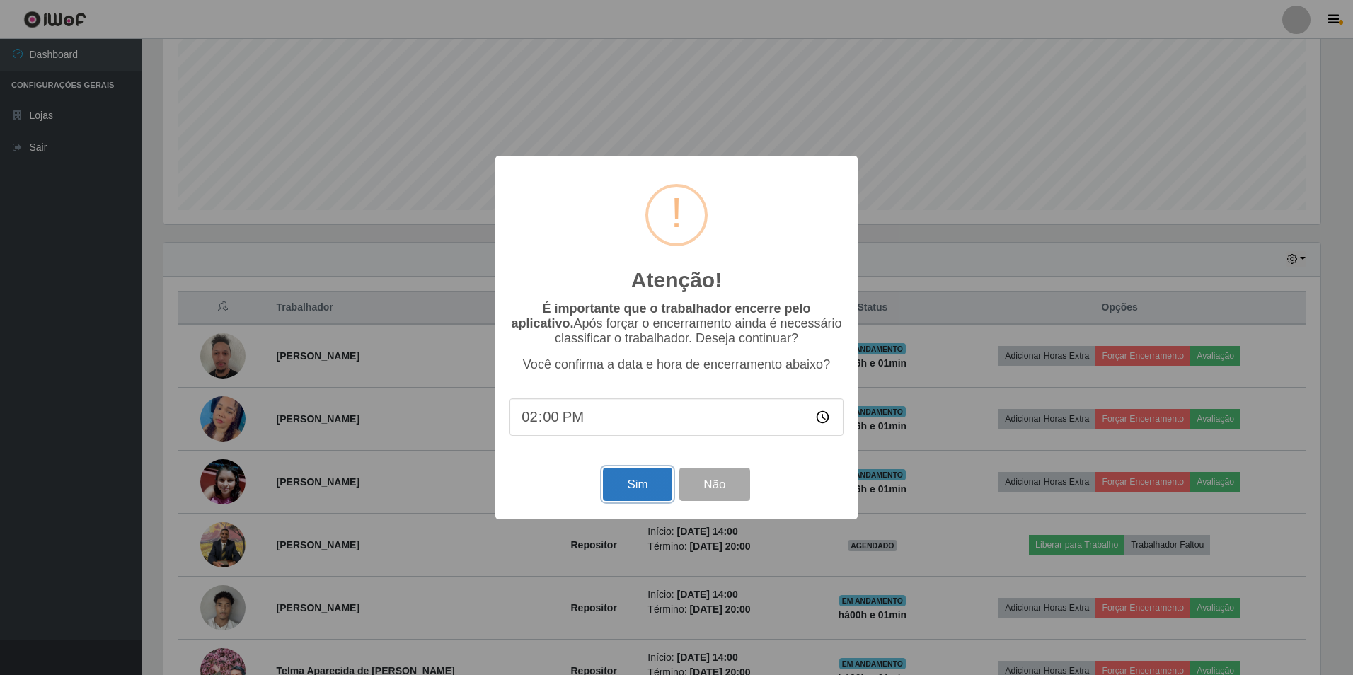
click at [640, 482] on button "Sim" at bounding box center [637, 484] width 69 height 33
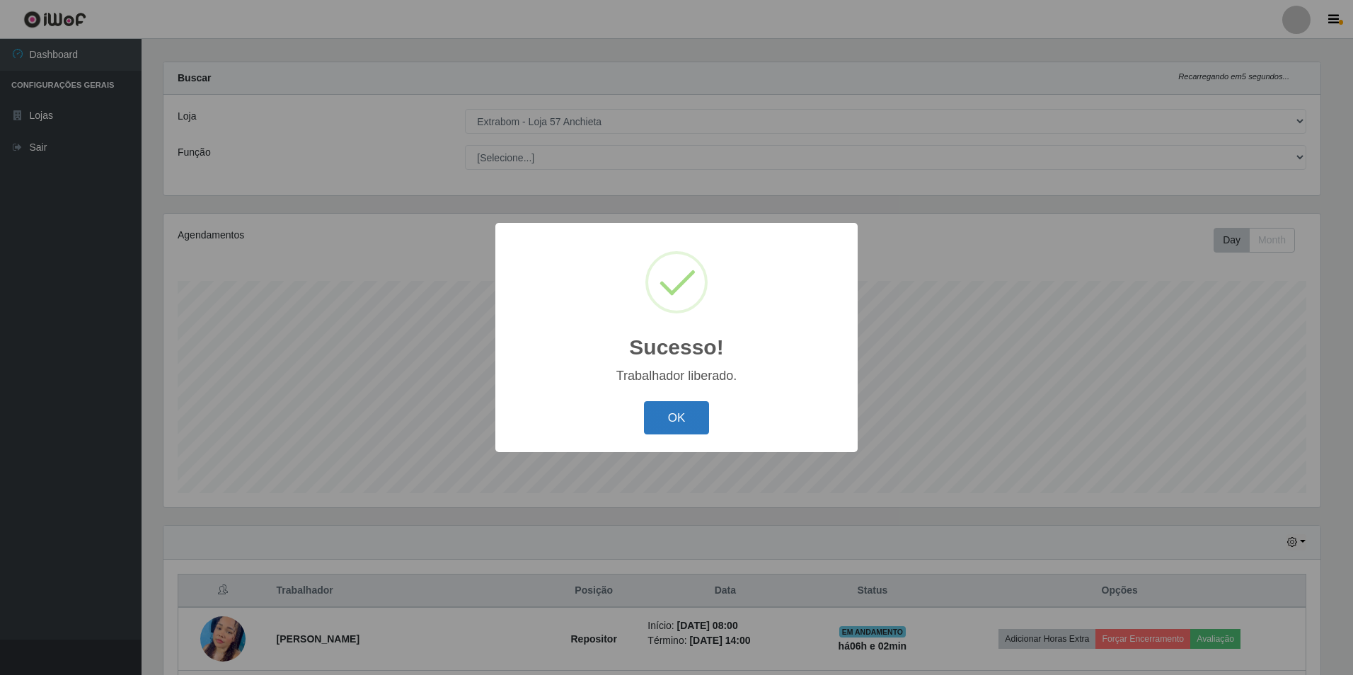
click at [675, 425] on button "OK" at bounding box center [677, 417] width 66 height 33
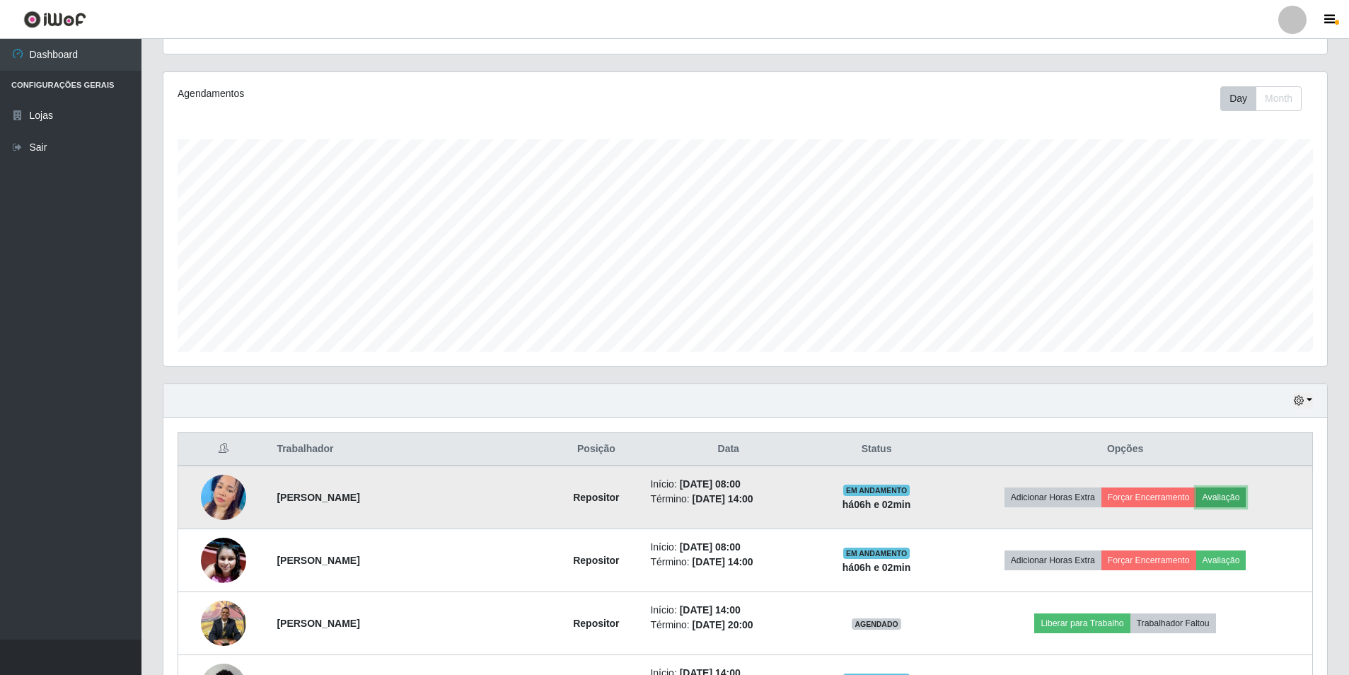
click at [1221, 496] on button "Avaliação" at bounding box center [1221, 498] width 50 height 20
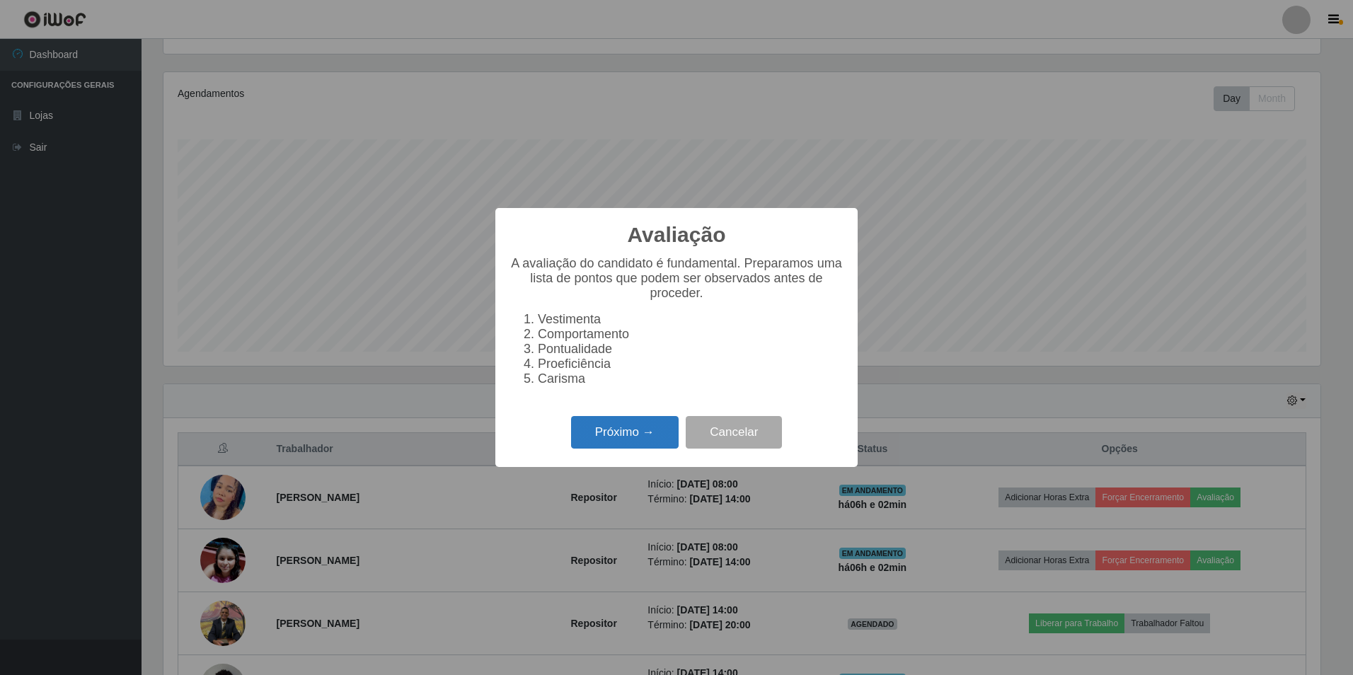
click at [627, 440] on button "Próximo →" at bounding box center [625, 432] width 108 height 33
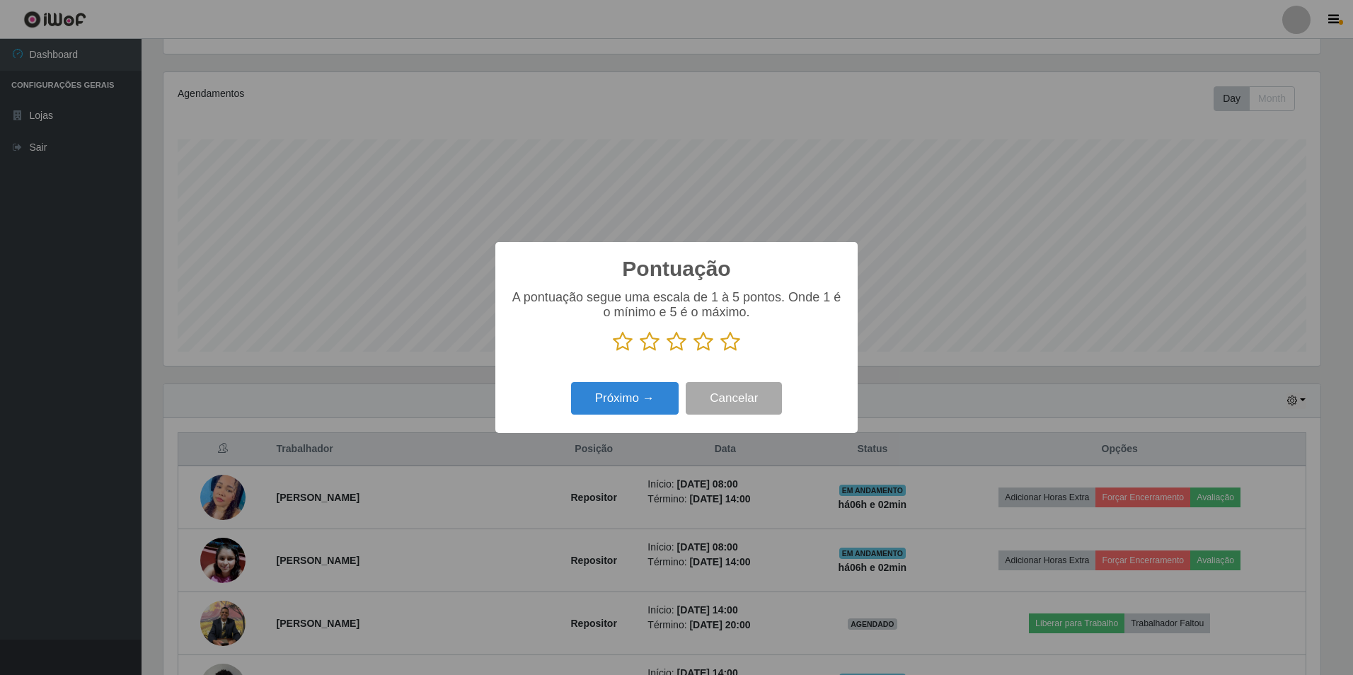
click at [705, 346] on icon at bounding box center [703, 341] width 20 height 21
click at [693, 352] on input "radio" at bounding box center [693, 352] width 0 height 0
click at [634, 402] on button "Próximo →" at bounding box center [625, 398] width 108 height 33
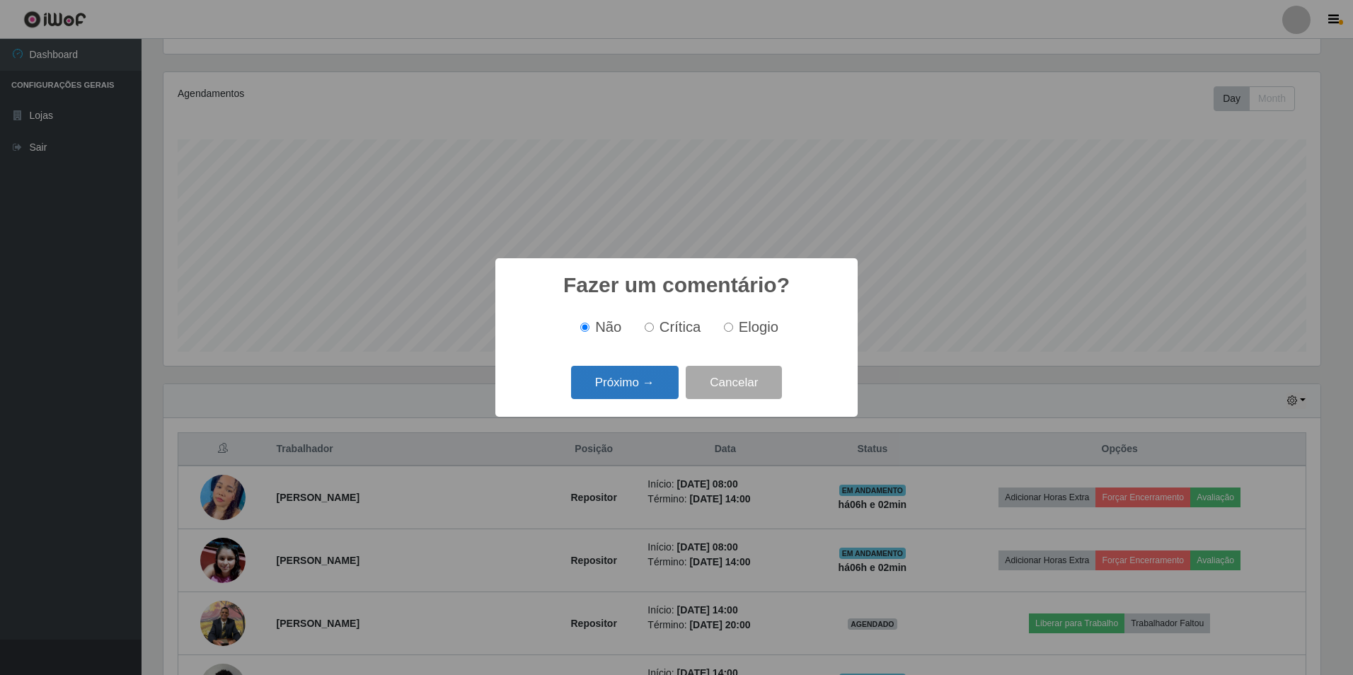
click at [629, 382] on button "Próximo →" at bounding box center [625, 382] width 108 height 33
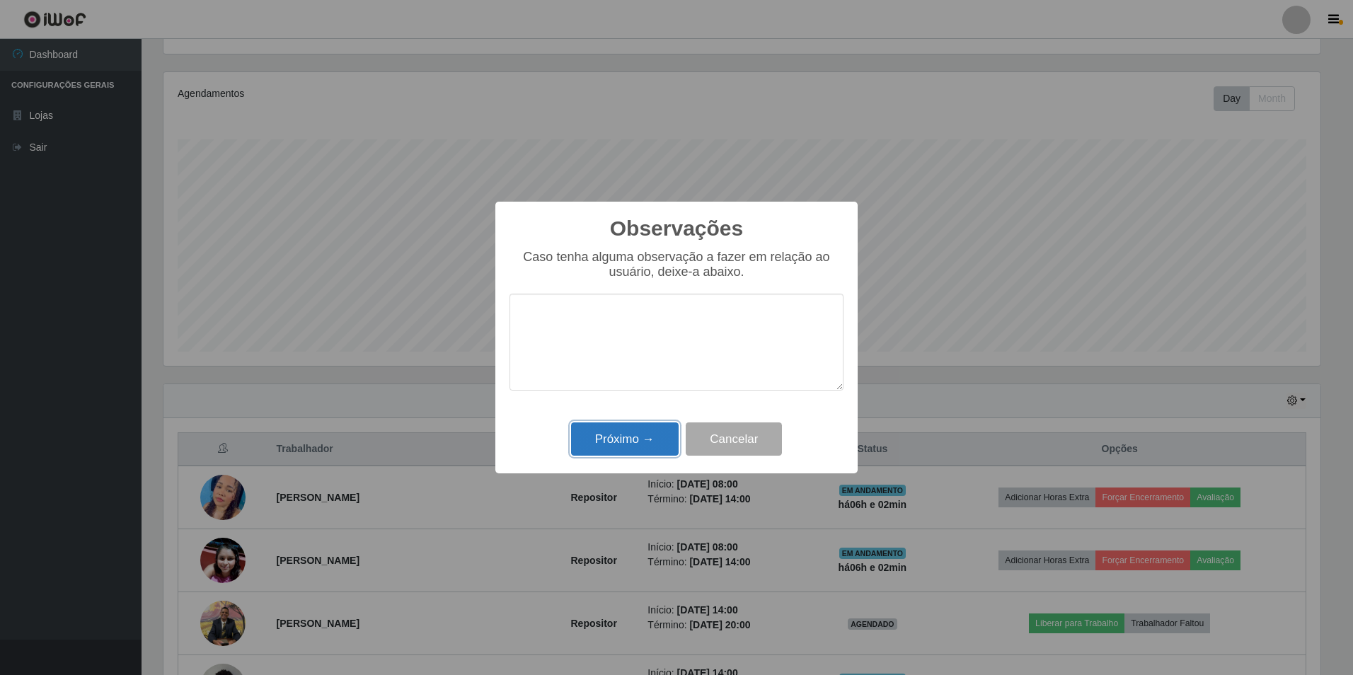
click at [606, 444] on button "Próximo →" at bounding box center [625, 438] width 108 height 33
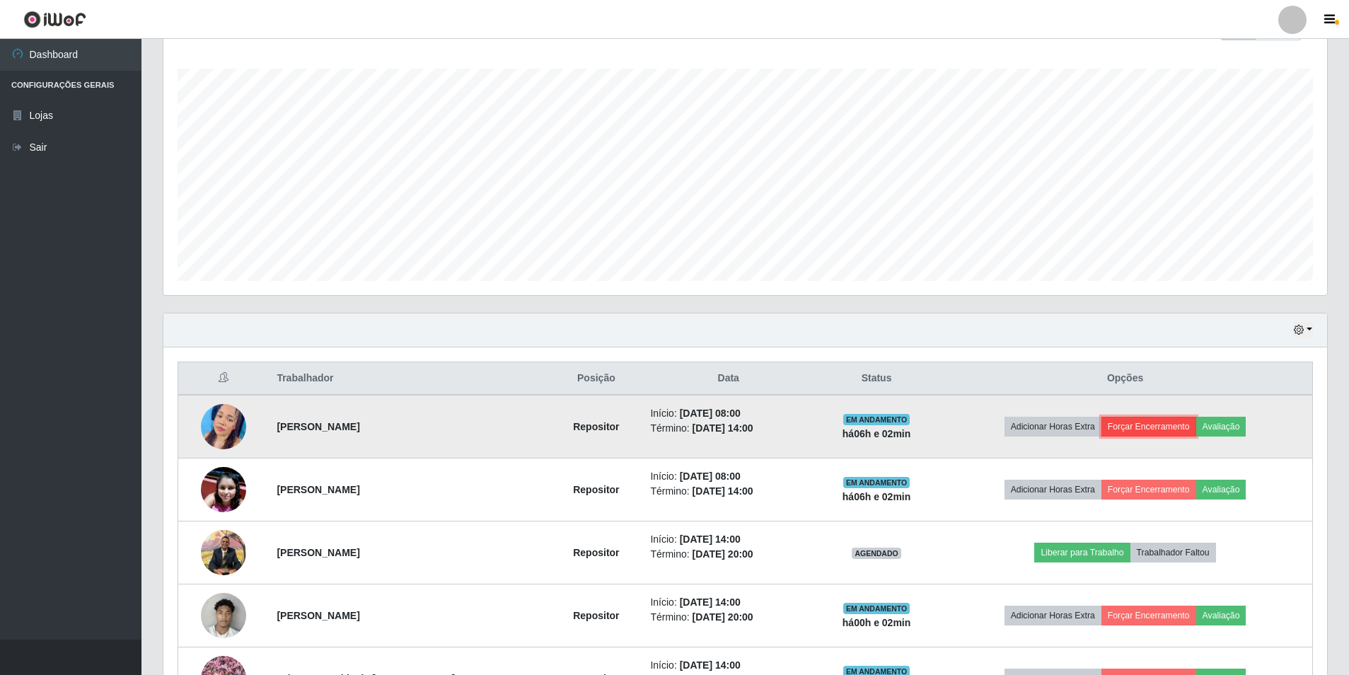
click at [1152, 426] on button "Forçar Encerramento" at bounding box center [1149, 427] width 95 height 20
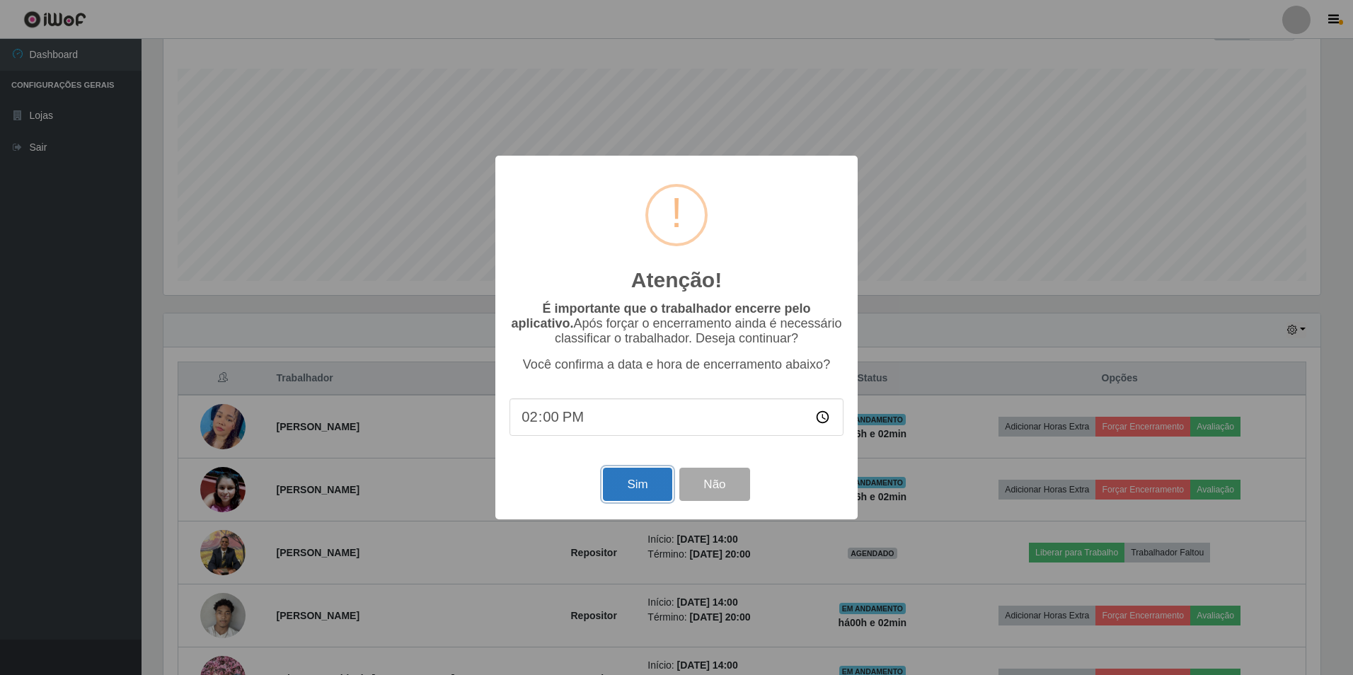
click at [640, 486] on button "Sim" at bounding box center [637, 484] width 69 height 33
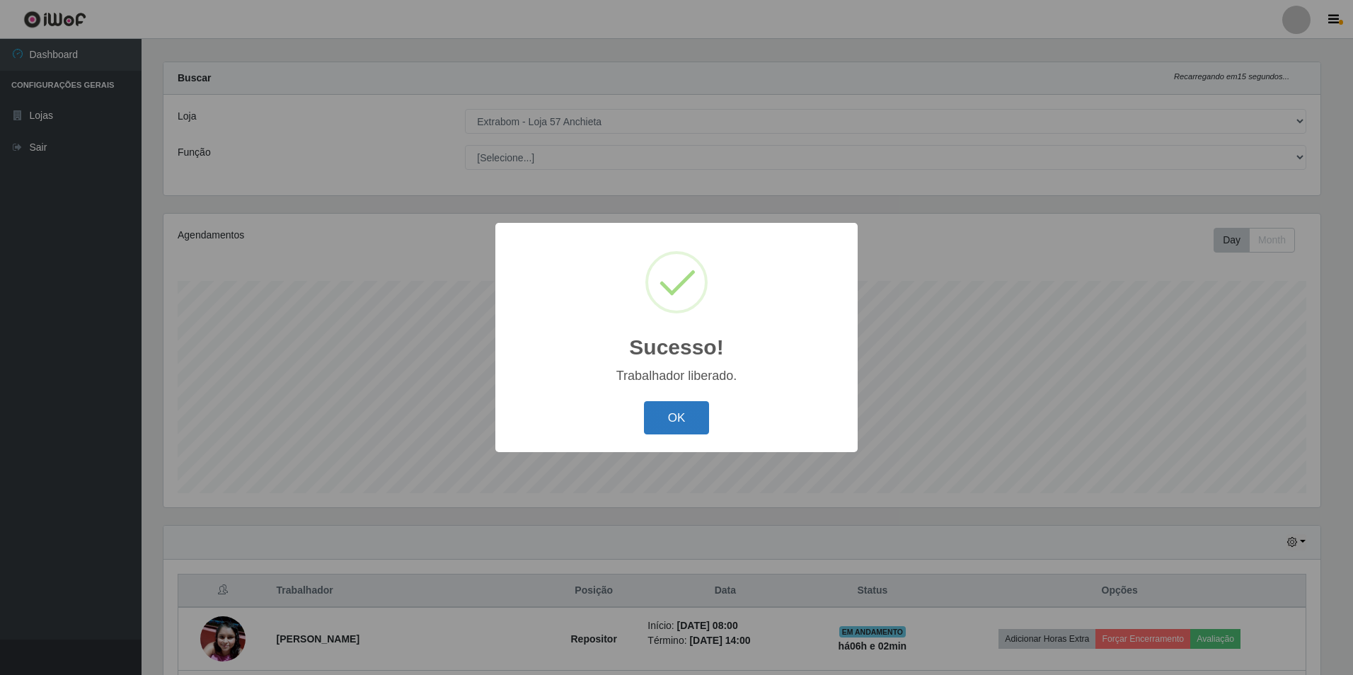
click at [691, 413] on button "OK" at bounding box center [677, 417] width 66 height 33
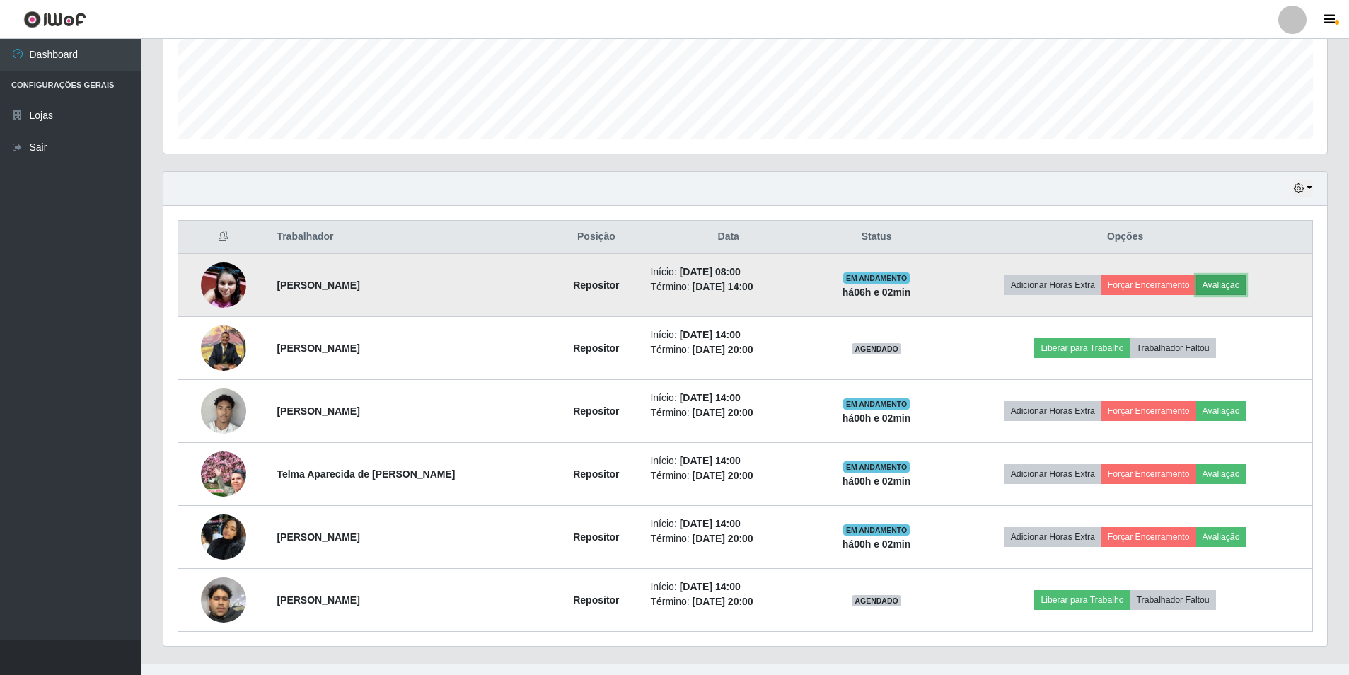
click at [1225, 286] on button "Avaliação" at bounding box center [1221, 285] width 50 height 20
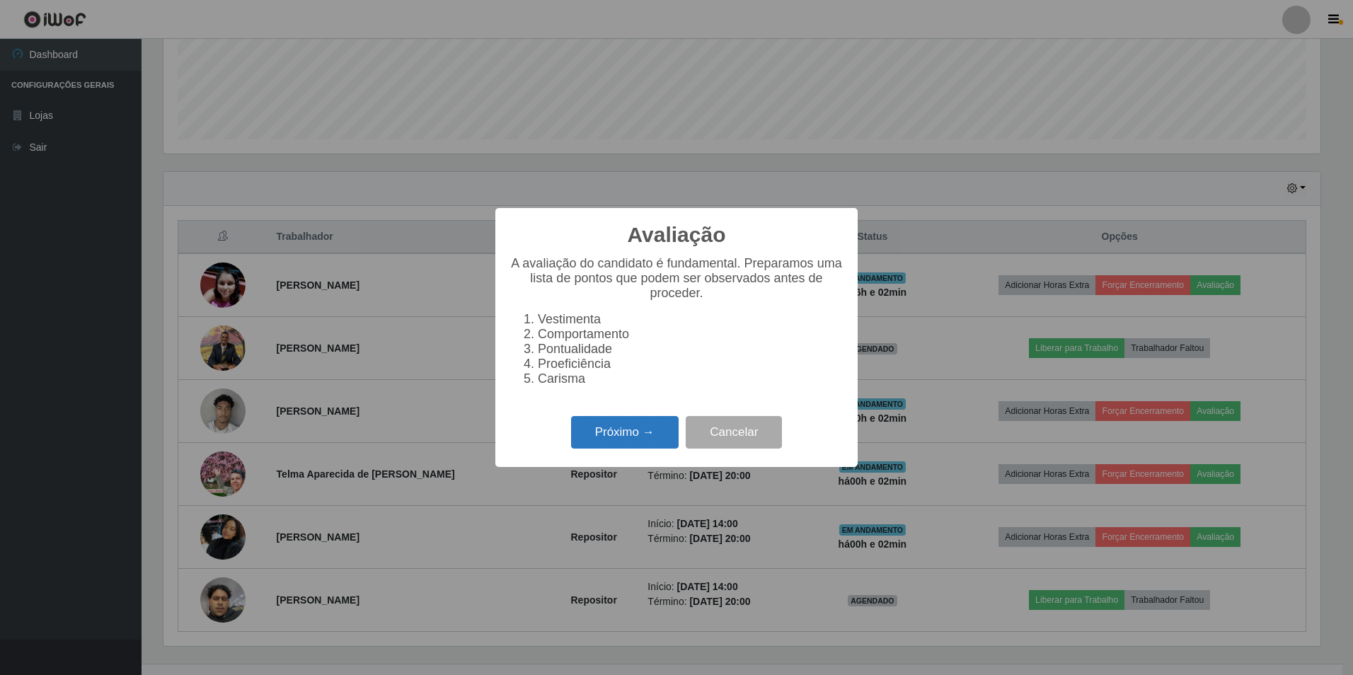
click at [622, 439] on button "Próximo →" at bounding box center [625, 432] width 108 height 33
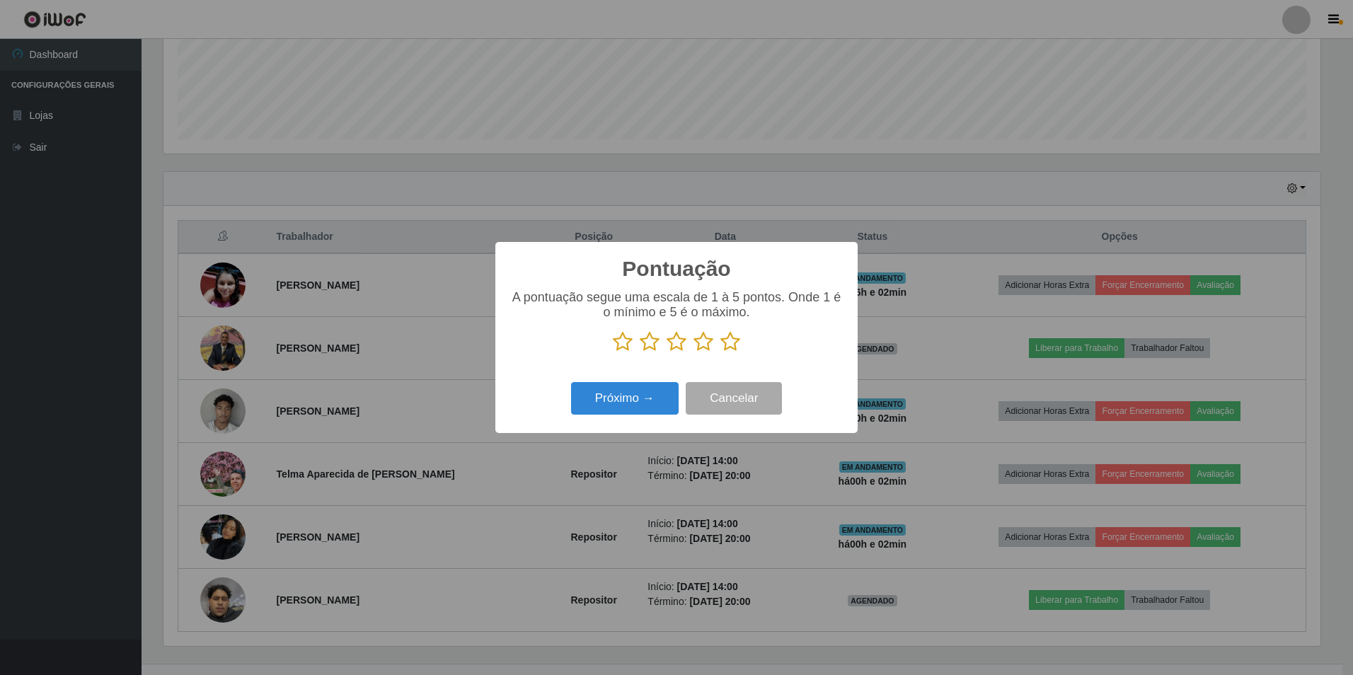
click at [725, 342] on icon at bounding box center [730, 341] width 20 height 21
click at [720, 352] on input "radio" at bounding box center [720, 352] width 0 height 0
click at [644, 395] on button "Próximo →" at bounding box center [625, 398] width 108 height 33
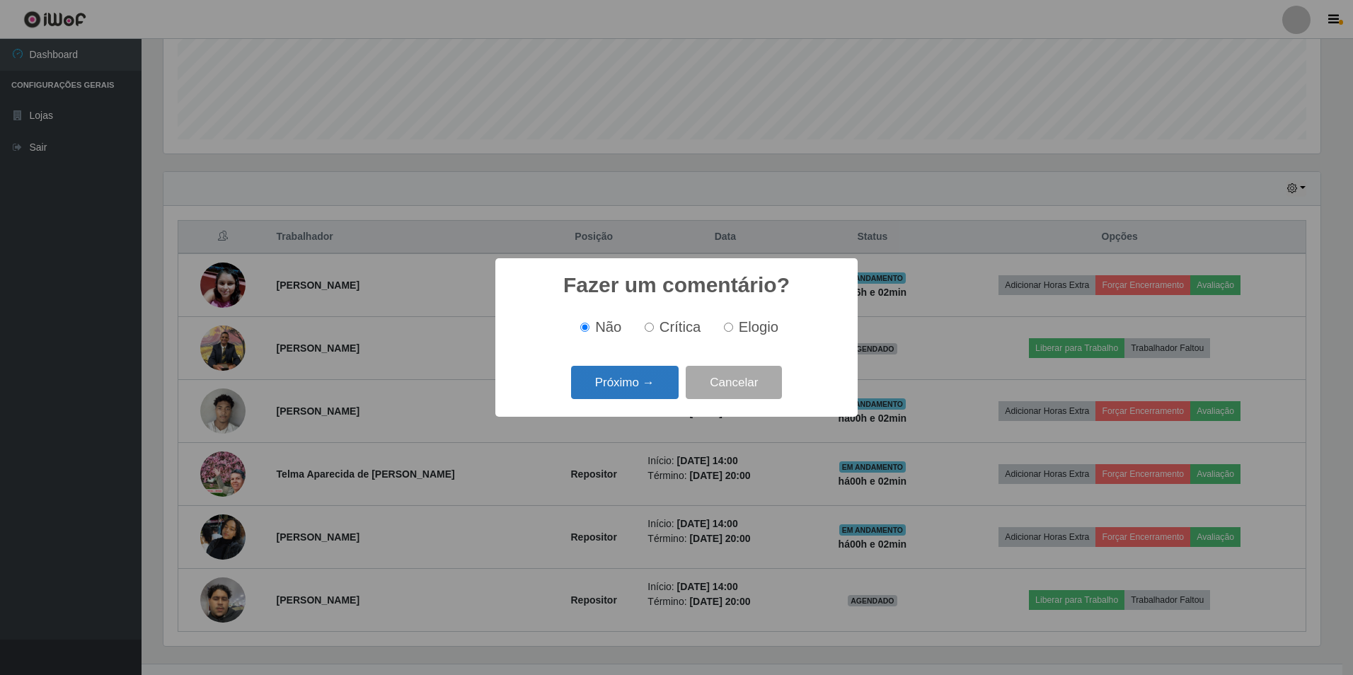
click at [642, 389] on button "Próximo →" at bounding box center [625, 382] width 108 height 33
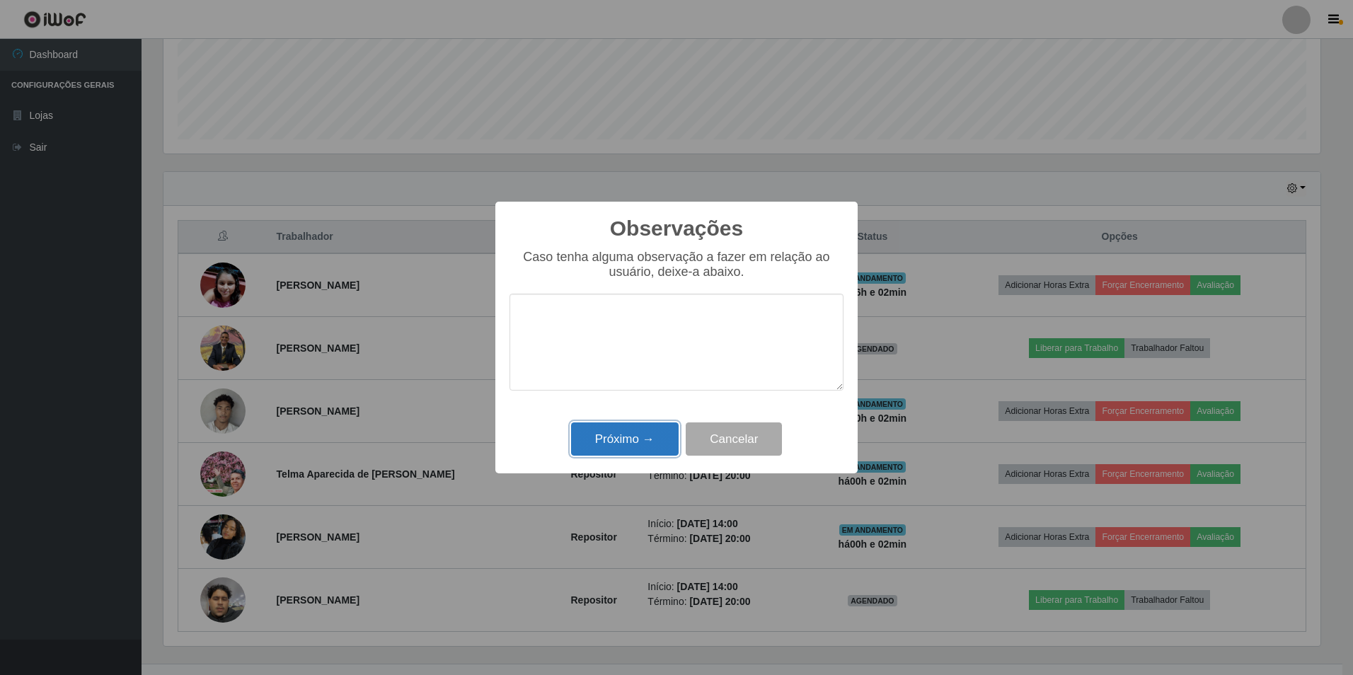
click at [630, 443] on button "Próximo →" at bounding box center [625, 438] width 108 height 33
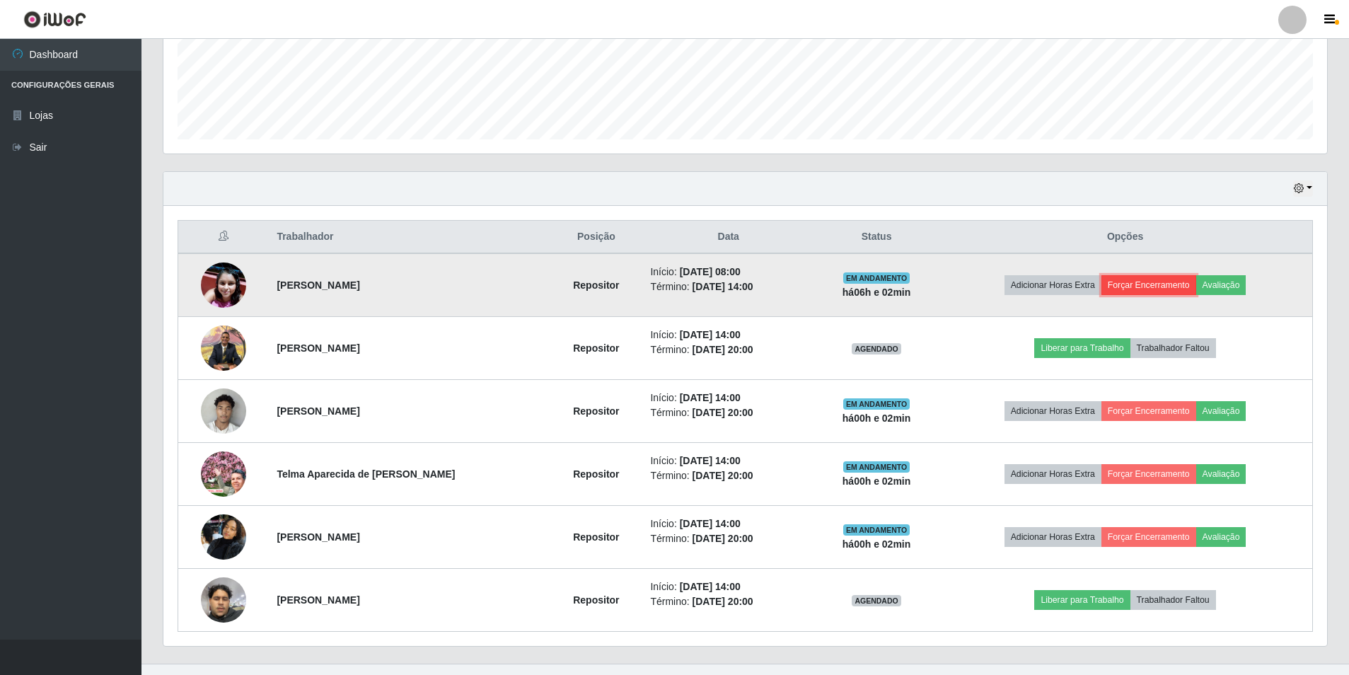
click at [1147, 287] on button "Forçar Encerramento" at bounding box center [1149, 285] width 95 height 20
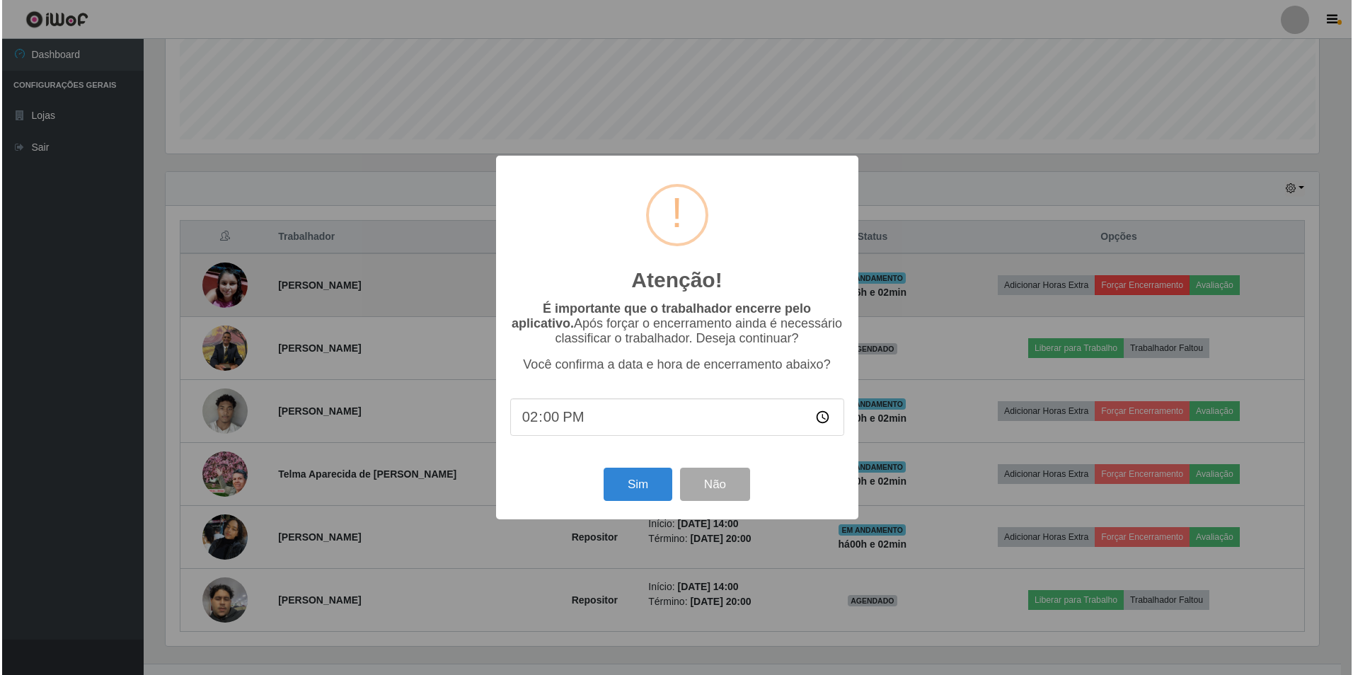
scroll to position [707255, 706392]
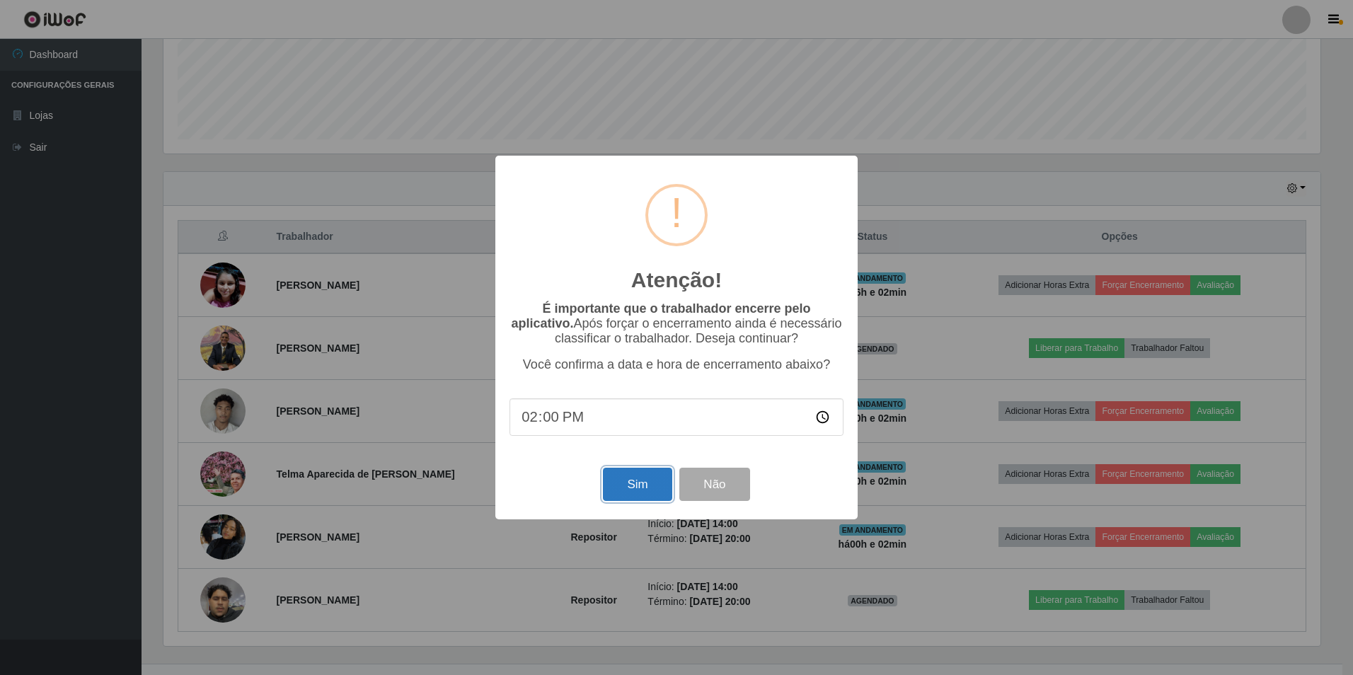
click at [631, 489] on button "Sim" at bounding box center [637, 484] width 69 height 33
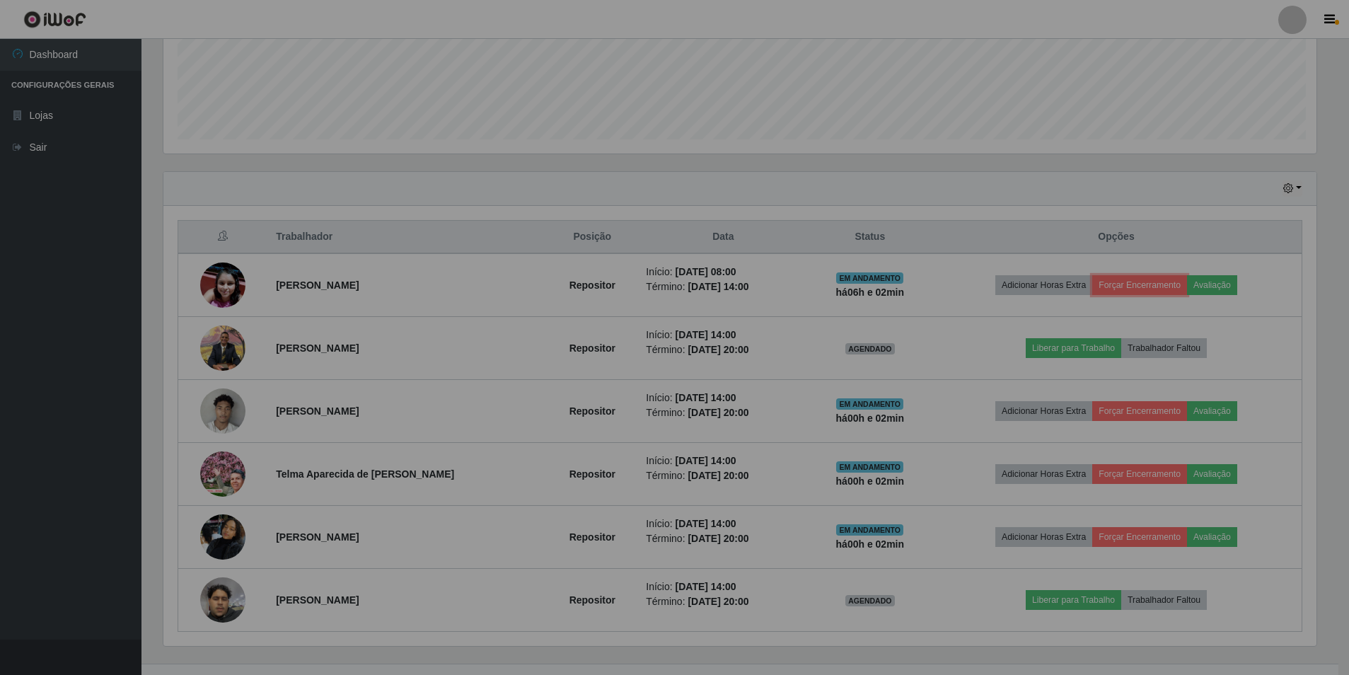
scroll to position [707255, 706385]
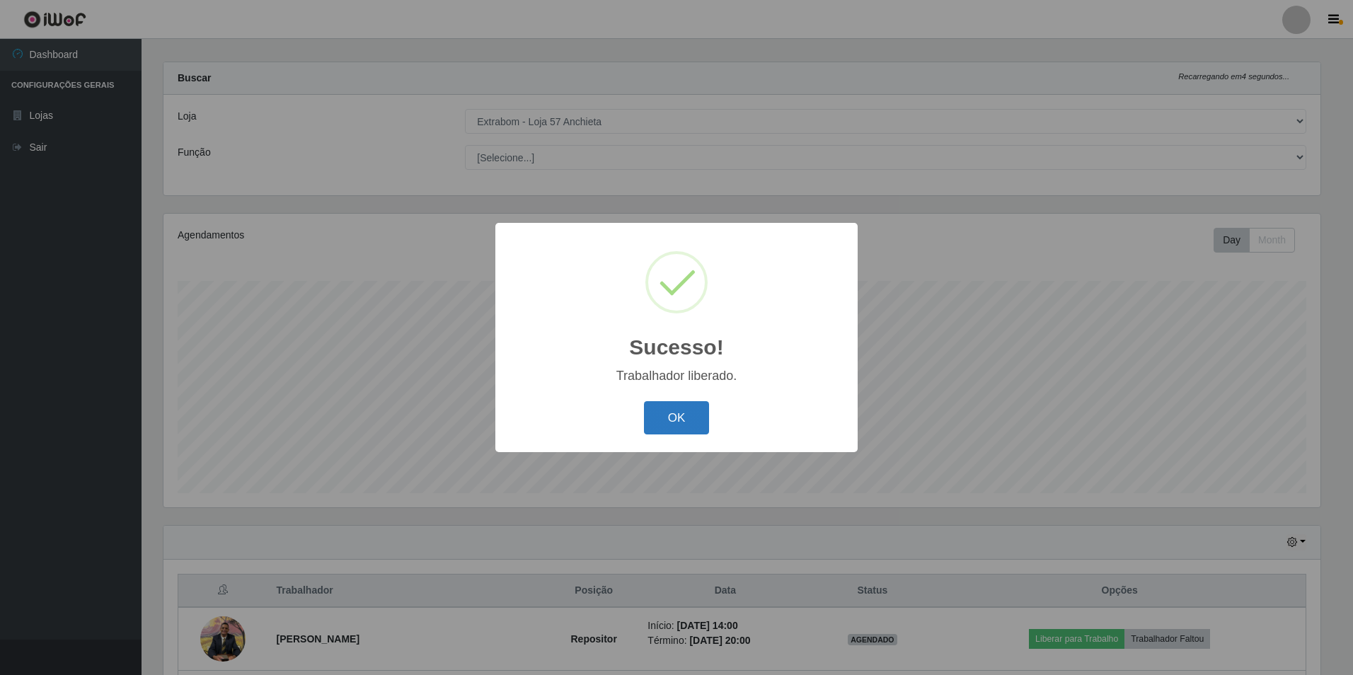
click at [679, 425] on button "OK" at bounding box center [677, 417] width 66 height 33
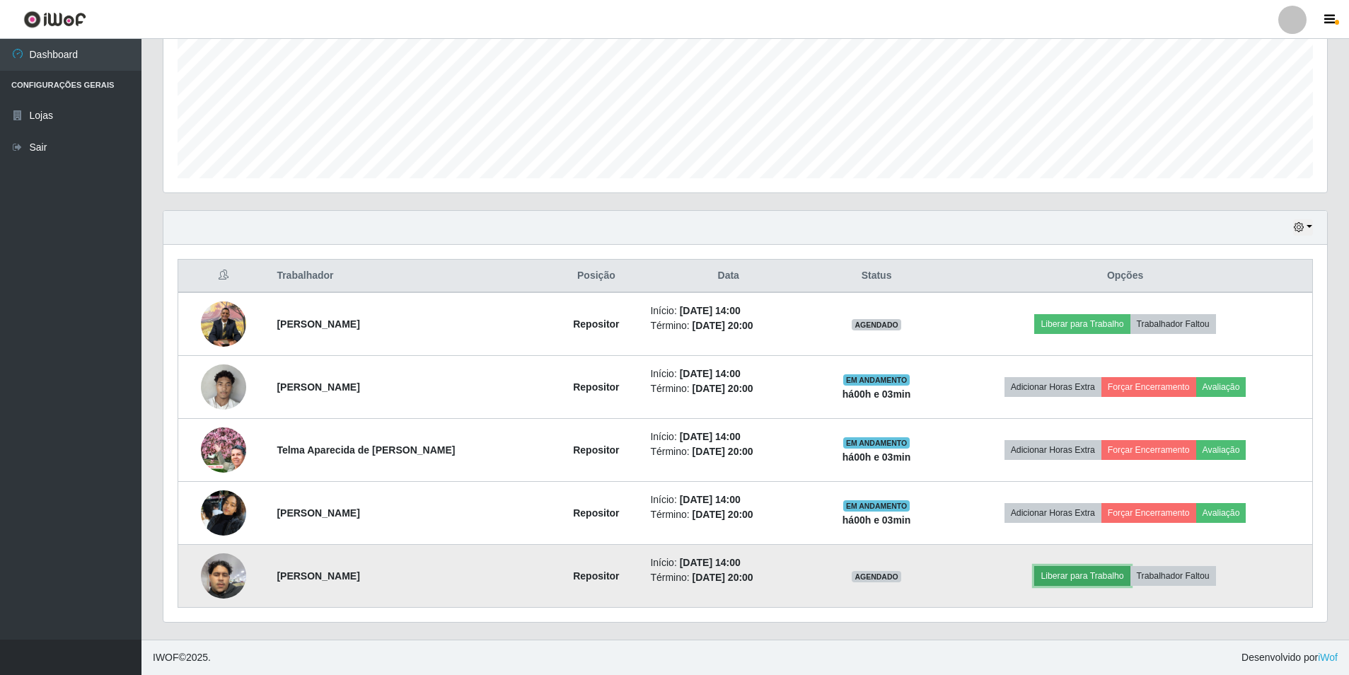
click at [1069, 577] on button "Liberar para Trabalho" at bounding box center [1082, 576] width 96 height 20
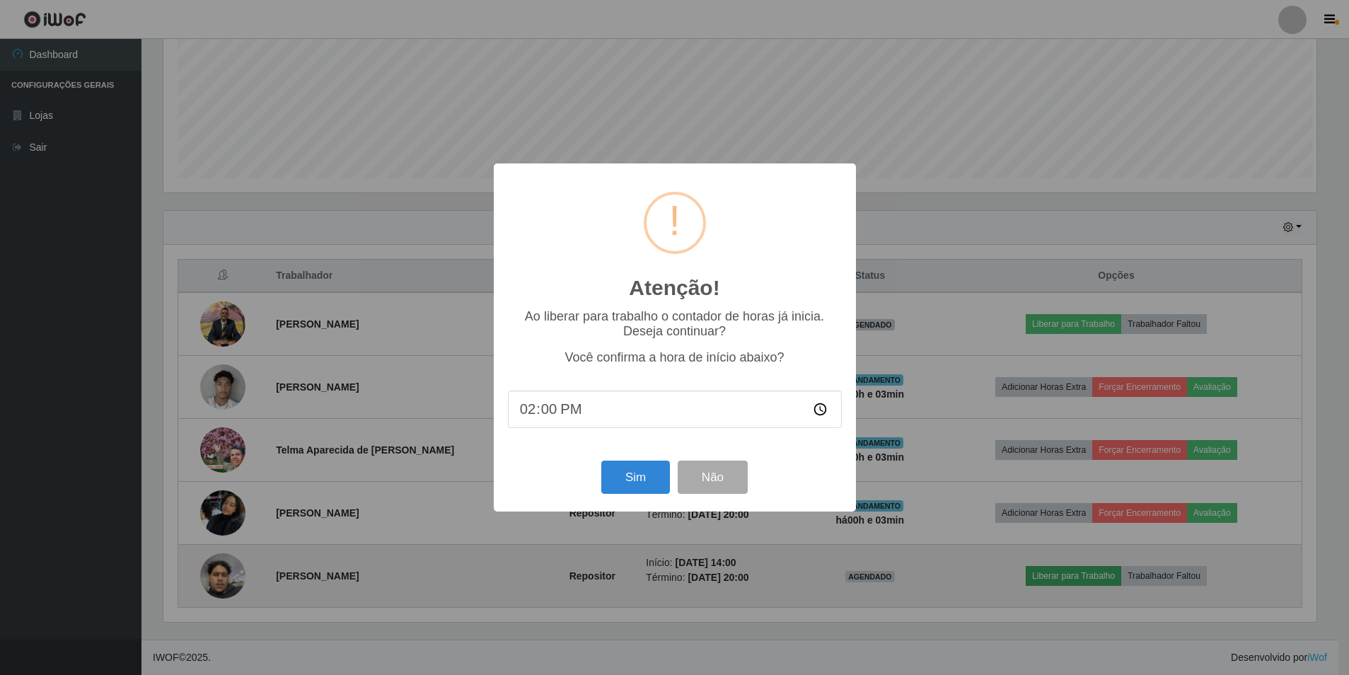
scroll to position [294, 1157]
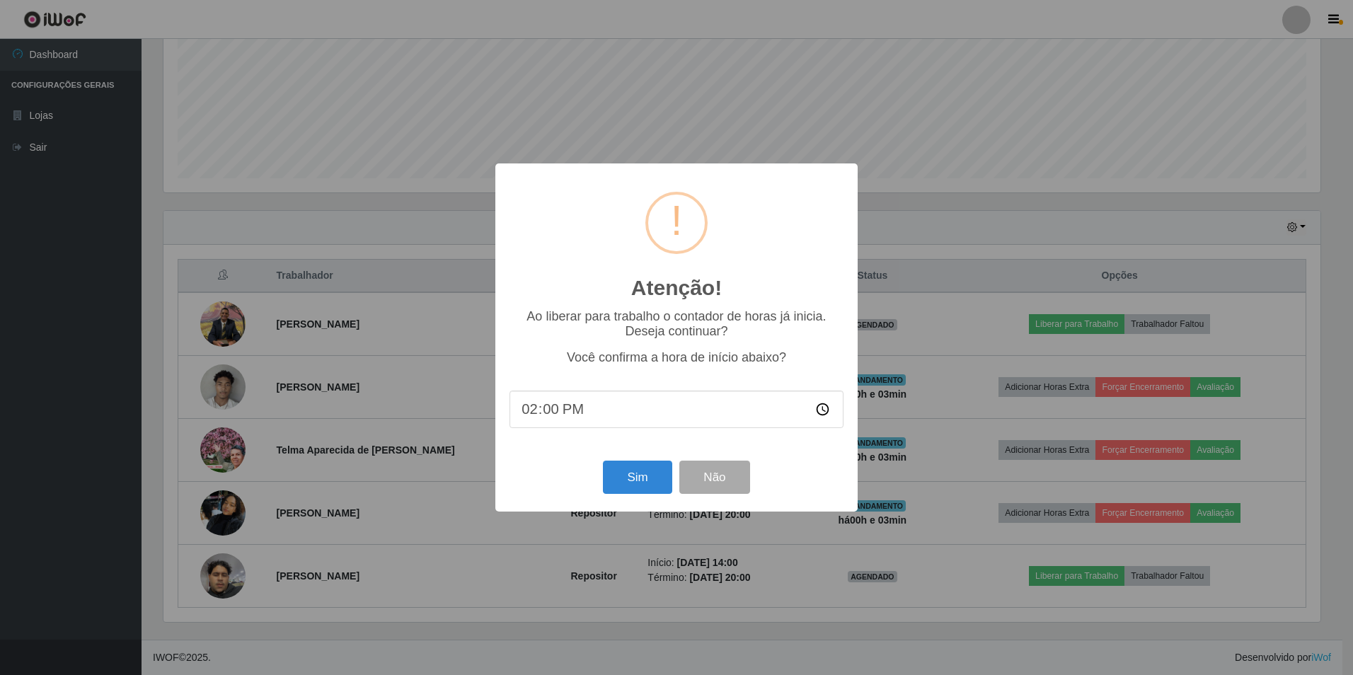
click at [553, 418] on input "14:00" at bounding box center [676, 410] width 334 height 38
type input "14:03"
click at [617, 474] on button "Sim" at bounding box center [637, 477] width 69 height 33
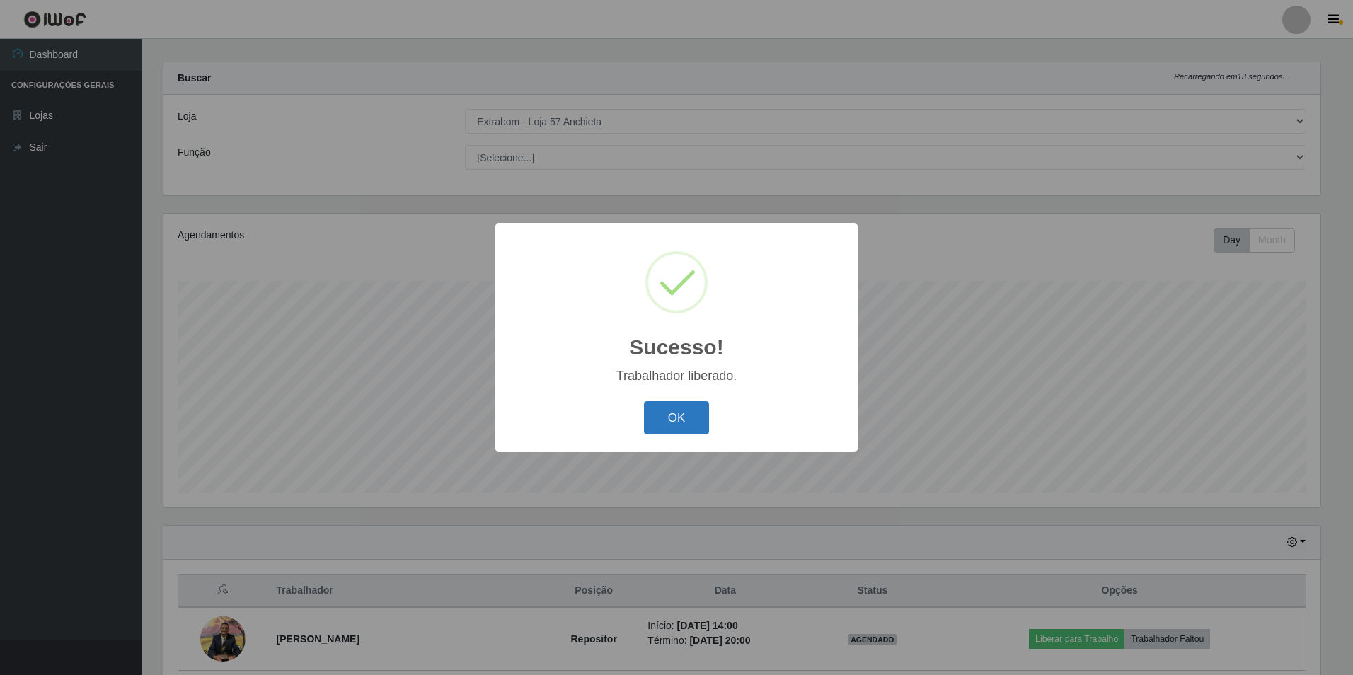
click at [681, 422] on button "OK" at bounding box center [677, 417] width 66 height 33
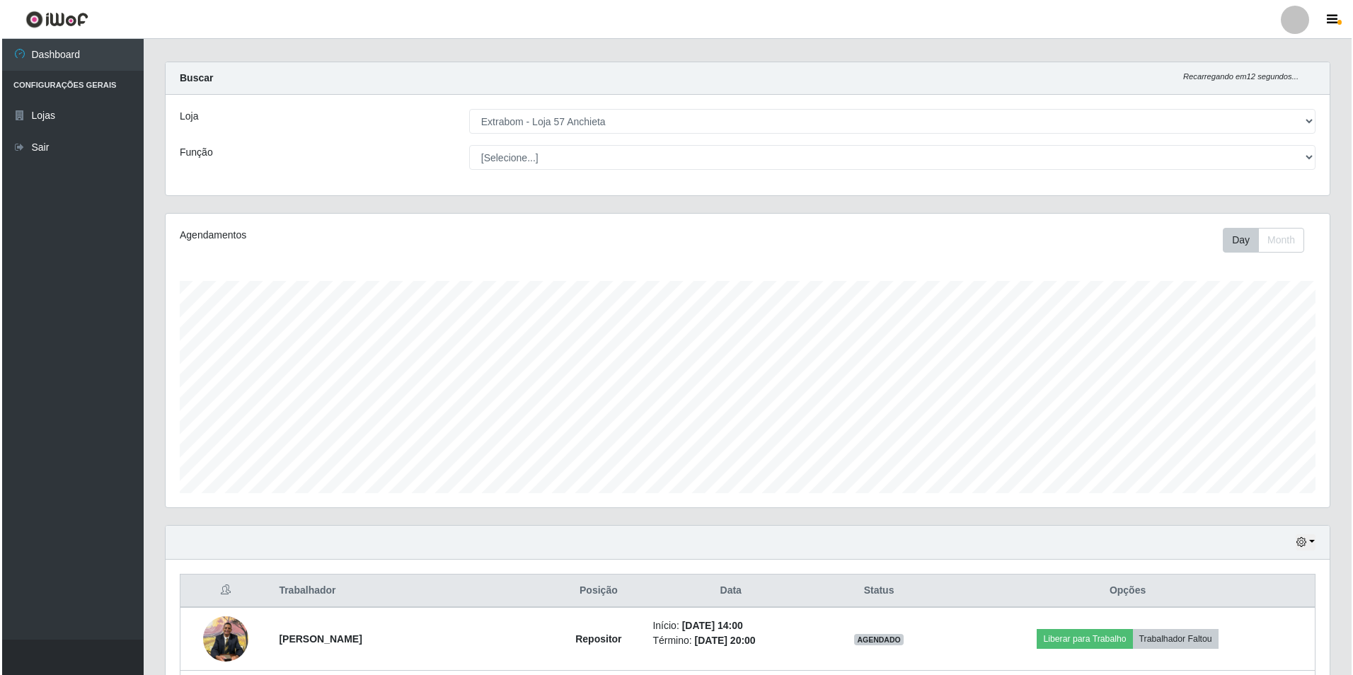
scroll to position [296, 0]
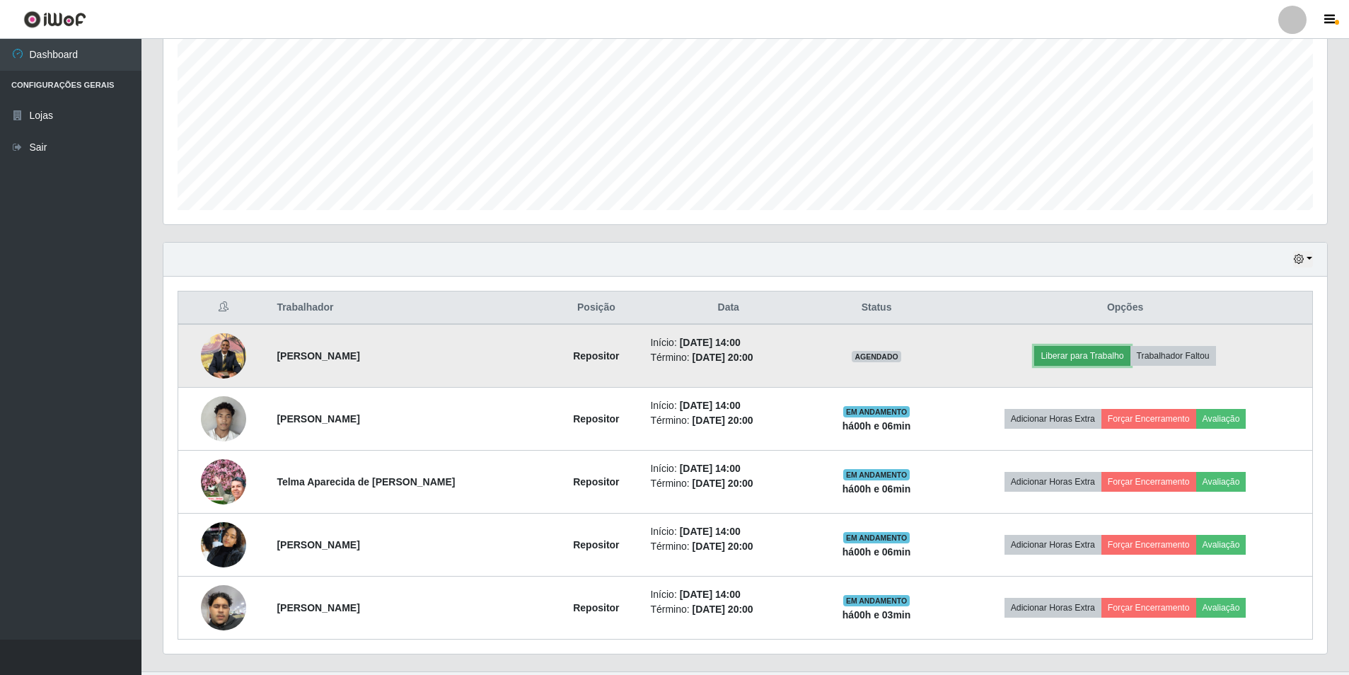
click at [1099, 358] on button "Liberar para Trabalho" at bounding box center [1082, 356] width 96 height 20
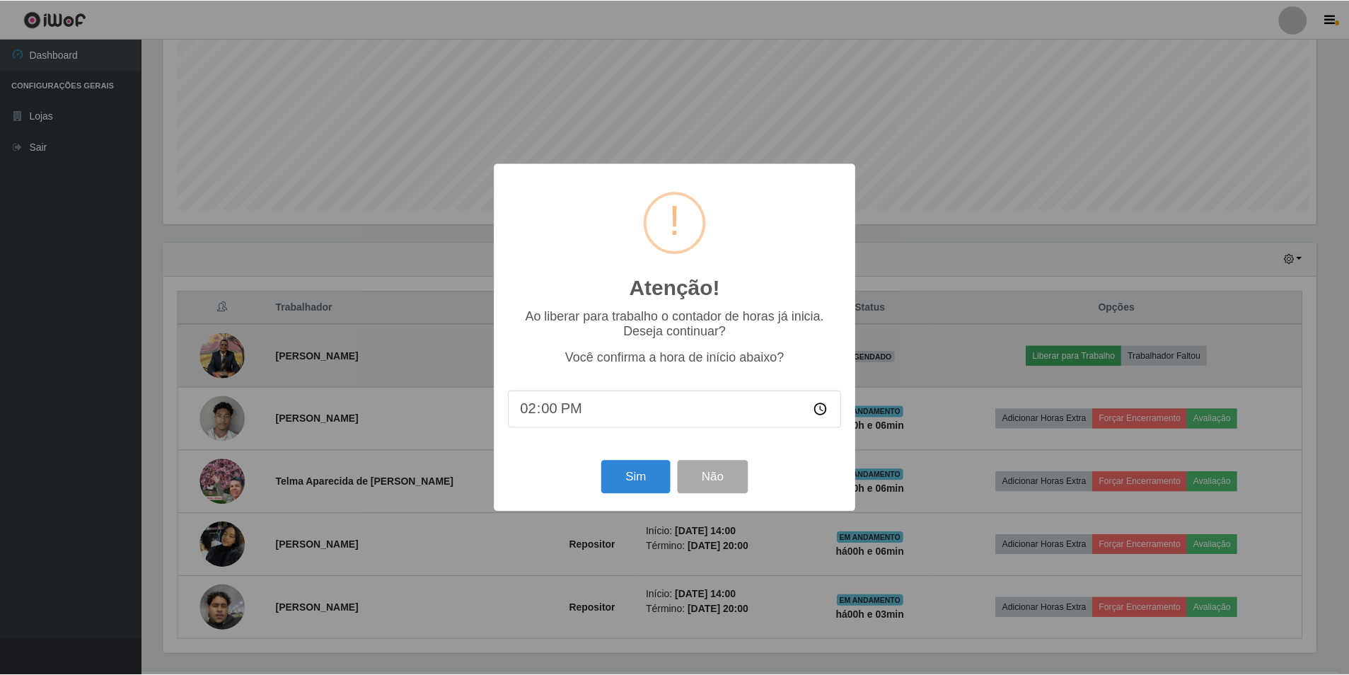
scroll to position [294, 1157]
type input "14:06"
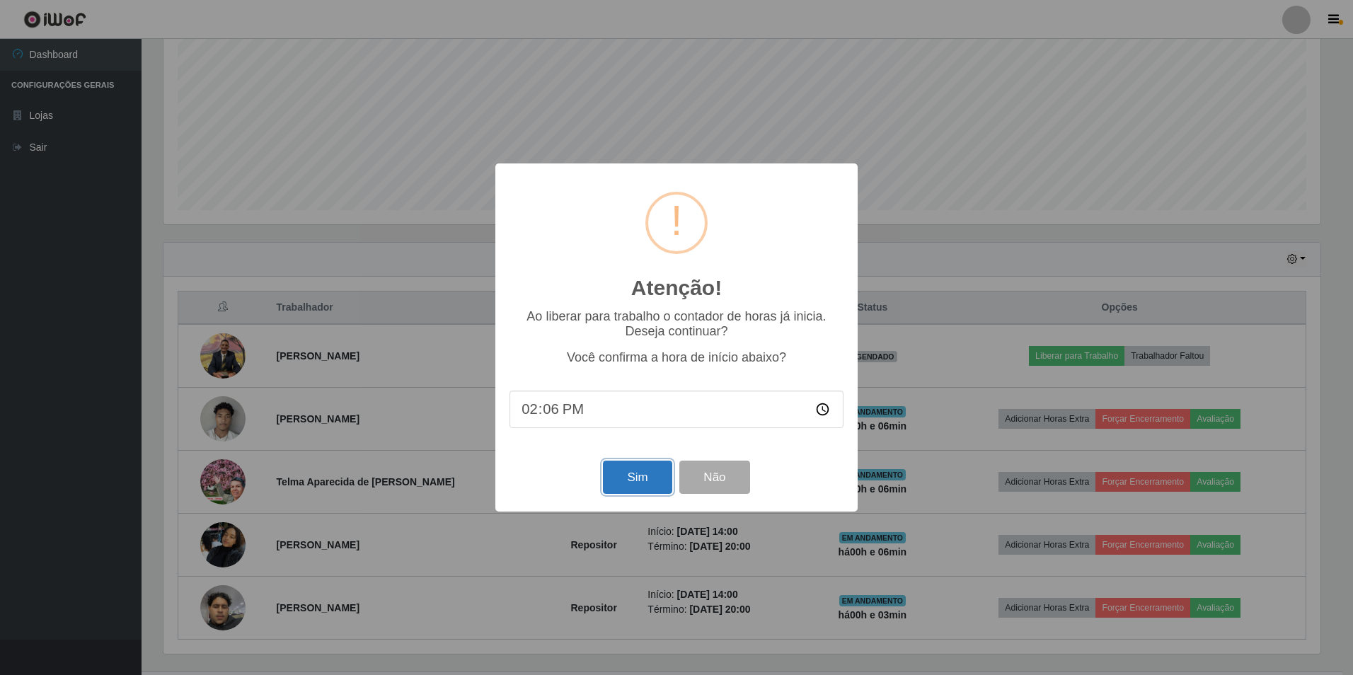
click at [638, 478] on button "Sim" at bounding box center [637, 477] width 69 height 33
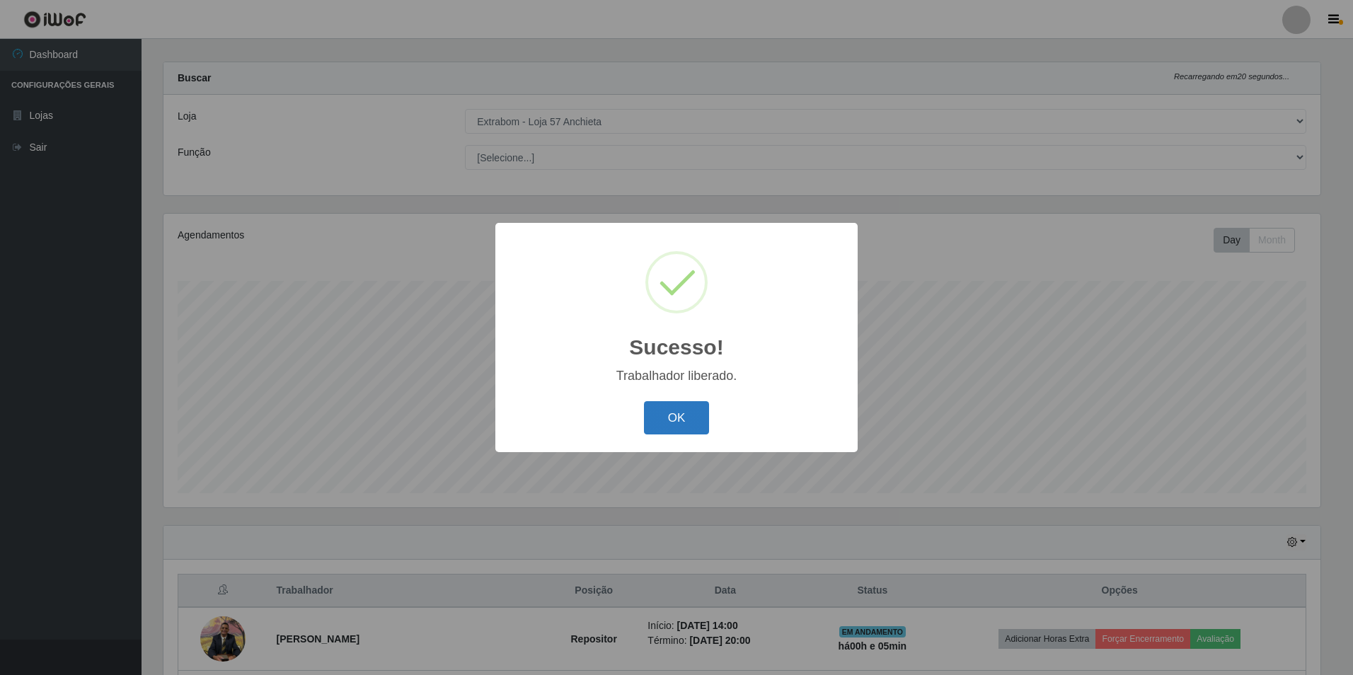
click at [691, 414] on button "OK" at bounding box center [677, 417] width 66 height 33
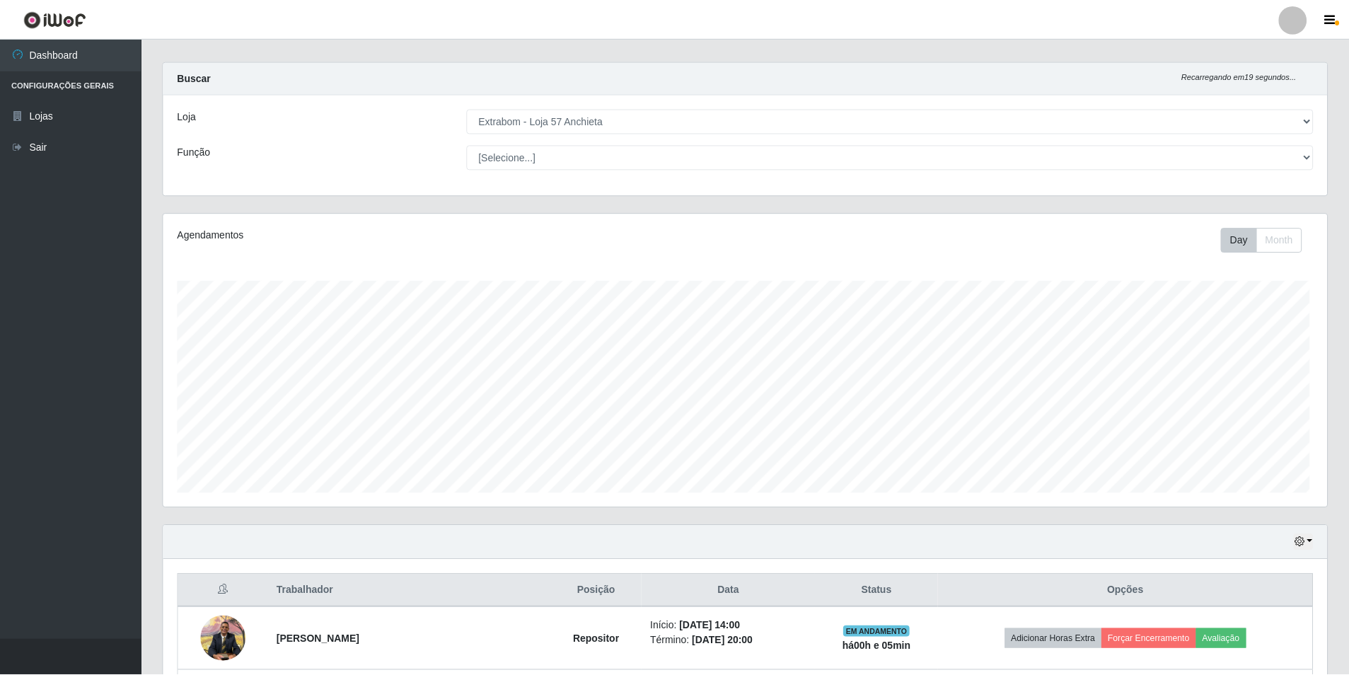
scroll to position [294, 1164]
